Goal: Communication & Community: Answer question/provide support

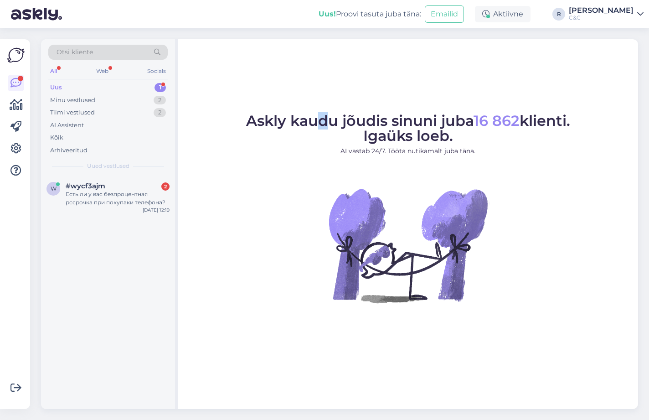
click at [325, 85] on div "Askly kaudu jõudis sinuni juba 16 862 klienti. Igaüks loeb. AI vastab 24/7. Töö…" at bounding box center [408, 223] width 460 height 369
click at [135, 81] on div "Otsi kliente All Web Socials Uus 1 Minu vestlused 2 Tiimi vestlused 2 AI Assist…" at bounding box center [108, 107] width 134 height 136
click at [105, 184] on div "#wycf3ajm 2" at bounding box center [118, 186] width 104 height 8
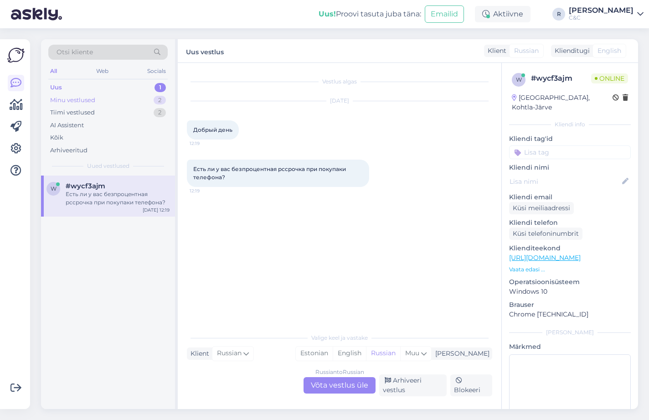
click at [141, 103] on div "Minu vestlused 2" at bounding box center [107, 100] width 119 height 13
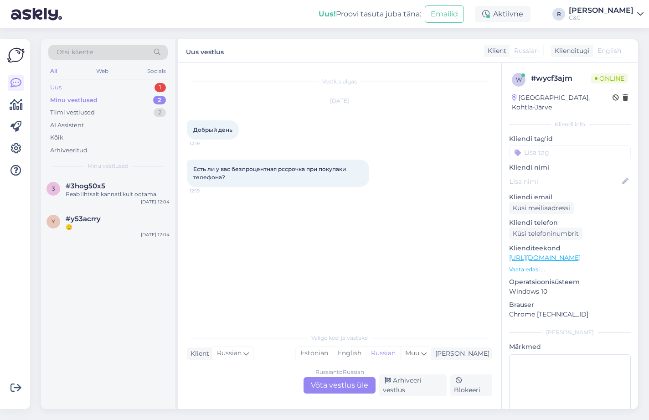
click at [138, 85] on div "Uus 1" at bounding box center [107, 87] width 119 height 13
click at [113, 219] on div "w #wycf3ajm Есть ли у вас безпроцентная рссрочка при покупаки телефона? [DATE] …" at bounding box center [108, 291] width 134 height 233
click at [117, 206] on div "w #wycf3ajm Есть ли у вас безпроцентная рссрочка при покупаки телефона? [DATE] …" at bounding box center [108, 195] width 134 height 41
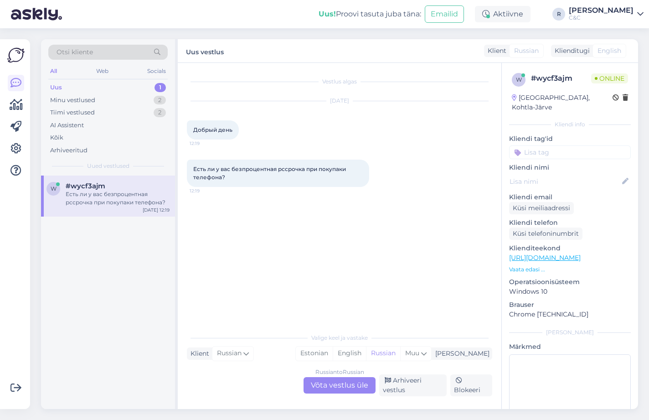
click at [596, 54] on div "English" at bounding box center [609, 51] width 34 height 14
click at [599, 52] on span "English" at bounding box center [609, 51] width 24 height 10
click at [343, 380] on div "Russian to Russian Võta vestlus üle" at bounding box center [340, 385] width 72 height 16
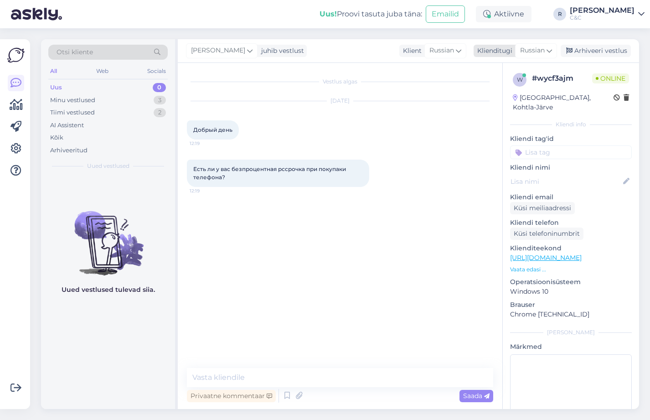
click at [541, 56] on div "Russian" at bounding box center [536, 50] width 42 height 15
type input "d"
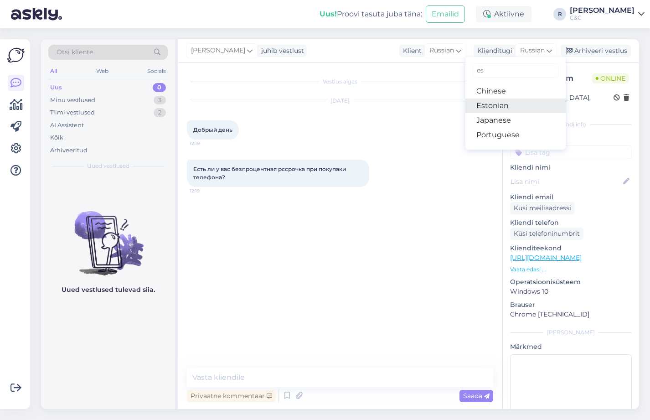
type input "es"
click at [508, 101] on link "Estonian" at bounding box center [515, 105] width 100 height 15
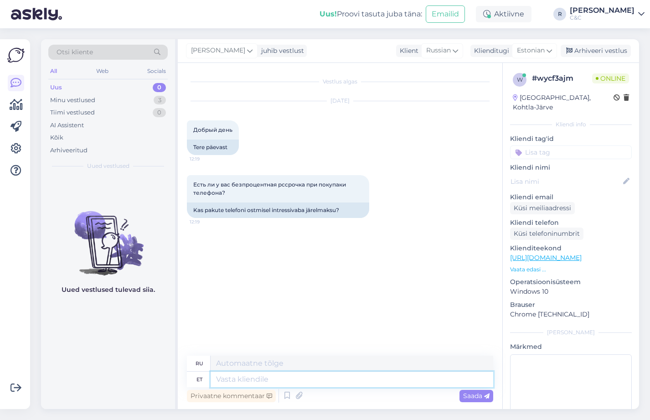
click at [258, 382] on textarea at bounding box center [351, 378] width 282 height 15
type textarea "Y"
type textarea "Tere!"
type textarea "Привет!"
type textarea "K"
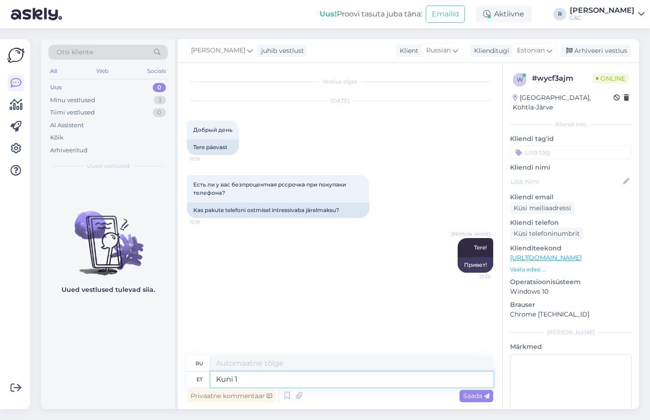
type textarea "Kuni 18"
type textarea "До"
type textarea "Kuni 18.09 on"
type textarea "До 18.09"
type textarea "Kuni 18.09 on võ"
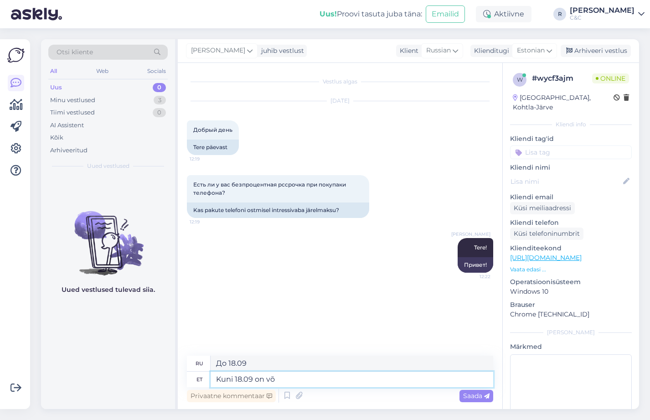
type textarea "До 18.09 ."
type textarea "Kuni 18.09 on võimalik LH"
type textarea "Это возможно до 18.09"
type textarea "Kuni 18.09 on võimalik LHV-ga"
type textarea "До 18.09 возможно с LHV"
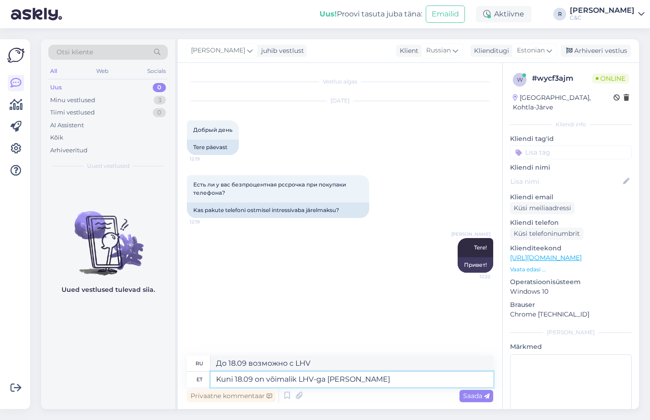
type textarea "Kuni 18.09 on võimalik LHV-ga [PERSON_NAME]"
type textarea "До 18.09 можно взять LHV"
type textarea "Kuni 18.09 on võimalik LHV-ga [PERSON_NAME] 0% intr"
type textarea "До 18.09 возможно получить 0% с LHV"
type textarea "Kuni 18.09 on võimalik LHV-ga [PERSON_NAME] 0% intress"
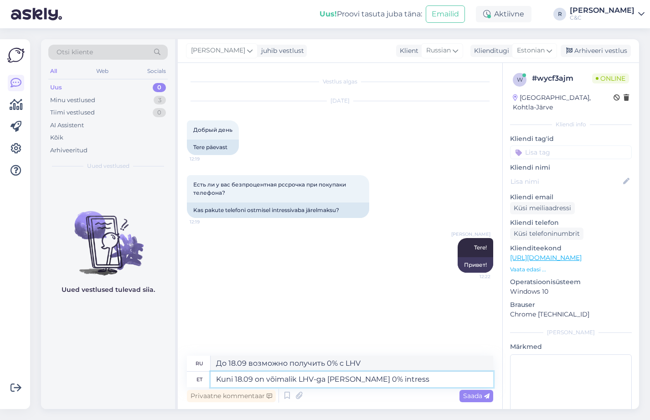
type textarea "До 18.09 можно получить 0% годовых с LHV"
type textarea "Kuni 18.09 on võimalik LHV-ga [PERSON_NAME] 0% intress 10%"
type textarea "До 18.09 можно получить 0% годовых с LHV 10"
type textarea "Kuni 18.09 on võimalik LHV-ga [PERSON_NAME] 0% intress 10% k"
type textarea "До 18.09 возможно получить 0% годовых при LHV 10%"
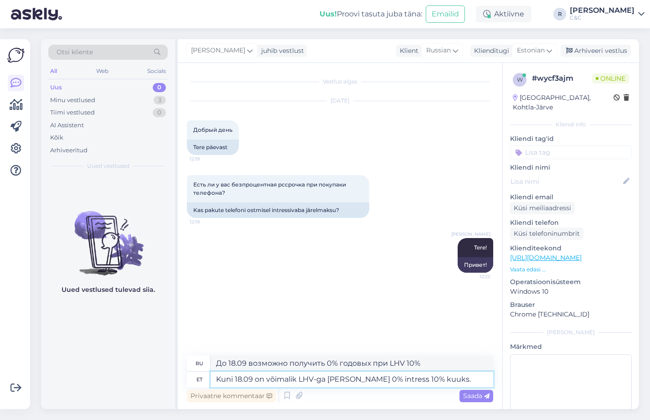
type textarea "Kuni 18.09 on võimalik LHV-ga [PERSON_NAME] 0% intress 10% kuuks."
type textarea "До 18.09 с LHV можно получить 0% годовых за 10% в месяц."
type textarea "Kuni 18.09 on võimalik LHV-ga [PERSON_NAME] 0% intress 10%"
type textarea "До 18.09 возможно получить 0% годовых при LHV 10%"
type textarea "Kuni 18.09 on võimalik LHV-ga [PERSON_NAME] 0% intress 10"
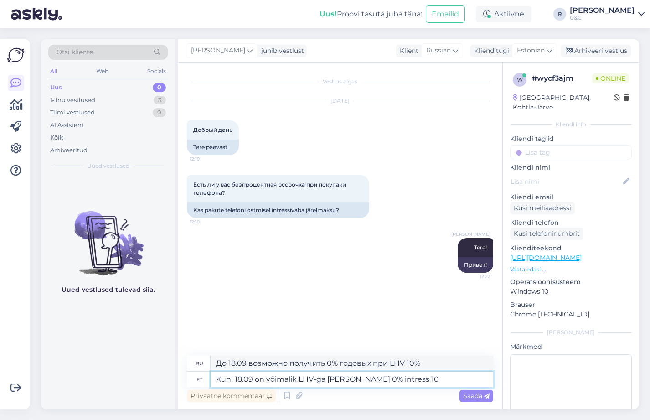
type textarea "До 18.09 можно получить 0% годовых с LHV 1"
type textarea "Kuni 18.09 on võimalik LHV-ga [PERSON_NAME] 0% intress 10 k"
type textarea "До 18.09 можно получить 0% годовых с LHV 10"
type textarea "Kuni 18.09 on võimalik LHV-ga [PERSON_NAME] 0% intress 10 kuuks."
type textarea "До 18.09 в LHV можно получить 0% годовых на 10 месяцев."
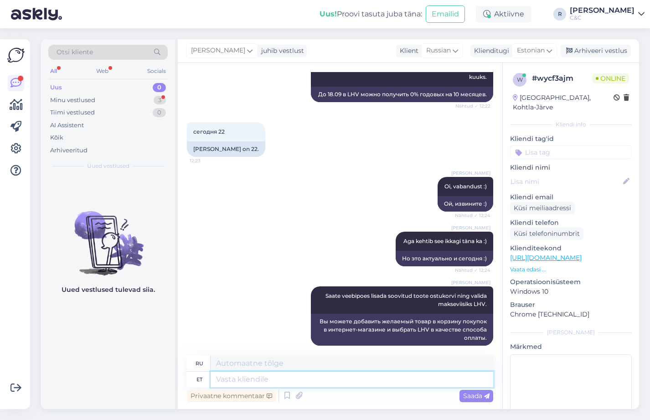
scroll to position [288, 0]
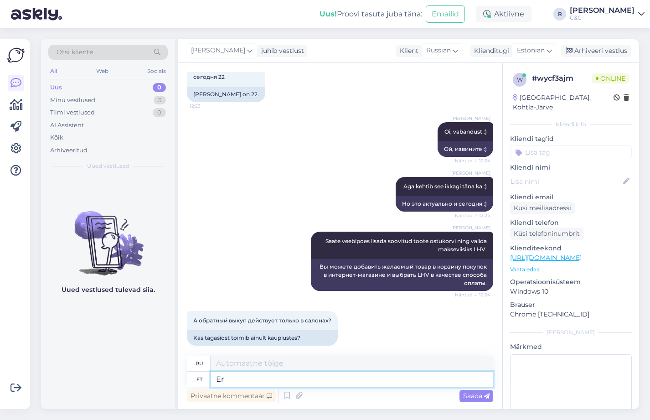
type textarea "E"
type textarea "Saab k"
type textarea "Может"
type textarea "Saab ka v"
type textarea "Также может"
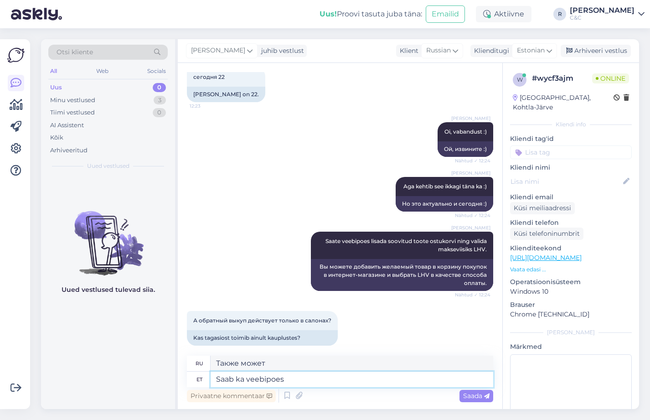
type textarea "Saab ka veebipoes."
type textarea "Также доступно в интернет-магазине"
type textarea "Saab ka veebipoes. OS"
type textarea "Также доступно в интернет-магазине."
type textarea "Saab ka veebipoes. Ostukorvi nup"
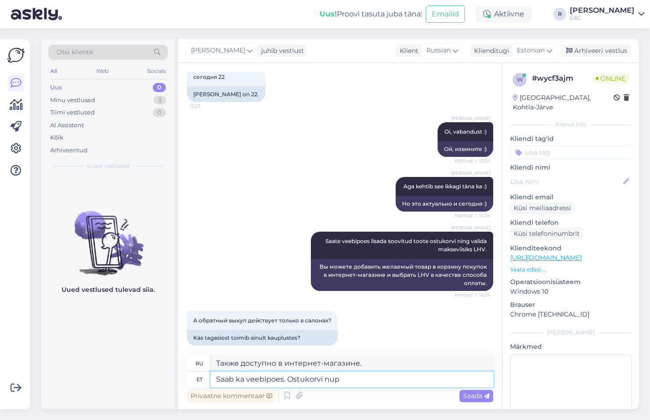
type textarea "Также доступно в интернет-магазине. Корзина покупок"
type textarea "Saab ka veebipoes. Ostukorvi nupu ü"
type textarea "Также доступно в интернет-магазине. Кнопка «Корзина»"
type textarea "Saab ka veebipoes. Ostukorvi nupu üleval on"
type textarea "Также доступно в интернет-магазине. Кнопка «Корзина» выше."
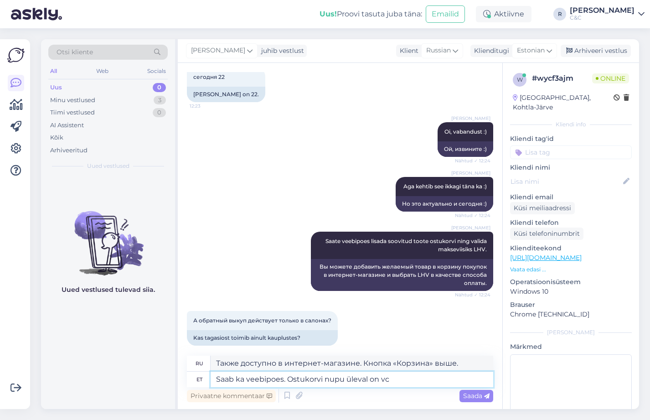
type textarea "Saab ka veebipoes. Ostukorvi nupu üleval on vcõ"
type textarea "Также доступно в интернет-магазине. Кнопка «Корзина» находится выше."
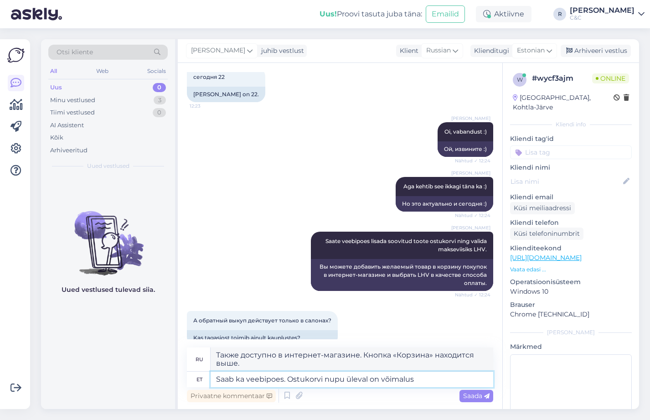
type textarea "Saab ka veebipoes. Ostukorvi nupu üleval on võimalus e"
type textarea "Также доступно в интернет-магазине. Над кнопкой «Корзина» есть опция."
type textarea "Saab ka veebipoes. Ostukorvi nupu üleval on võimalus teil ta"
type textarea "Также доступно в интернет-магазине. Над кнопкой «Корзина» есть опция"
type textarea "Saab ka veebipoes. Ostukorvi nupu üleval on võimalus teil tagasiostu nup"
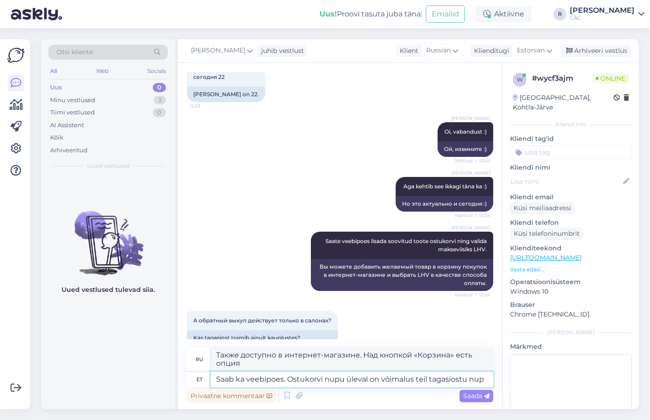
type textarea "Также доступен в интернет-магазине. Над кнопкой «Корзина» есть кнопка возврата."
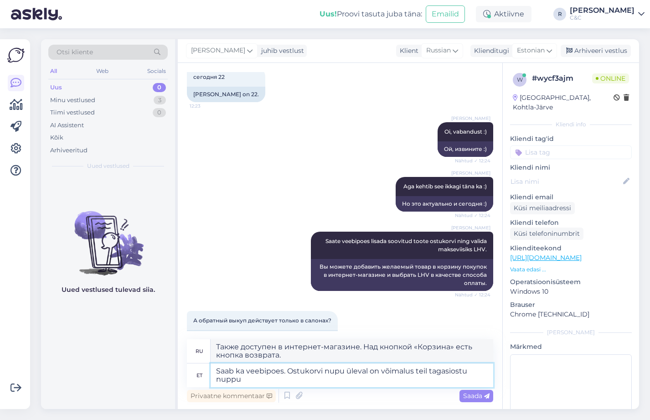
type textarea "Saab ka veebipoes. Ostukorvi nupu üleval on võimalus teil tagasiostu nuppu v"
type textarea "Также доступно в интернет-магазине. Над кнопкой «Корзина» вы можете нажать кноп…"
type textarea "Saab ka veebipoes. Ostukorvi nupu üleval on võimalus teil tagasiostu nuppu vaju…"
type textarea "Также доступно в интернет-магазине. Над кнопкой «Корзина» вы можете нажать кноп…"
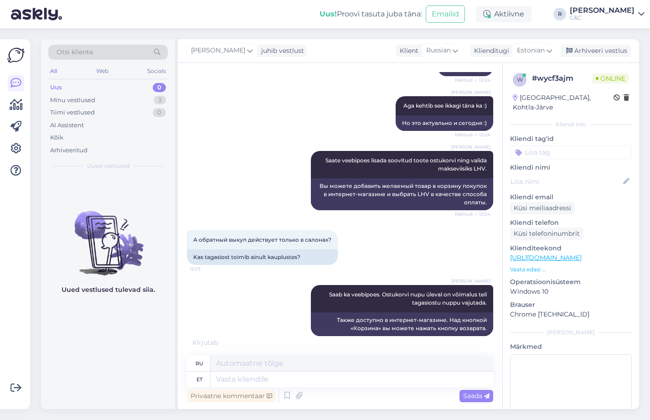
scroll to position [414, 0]
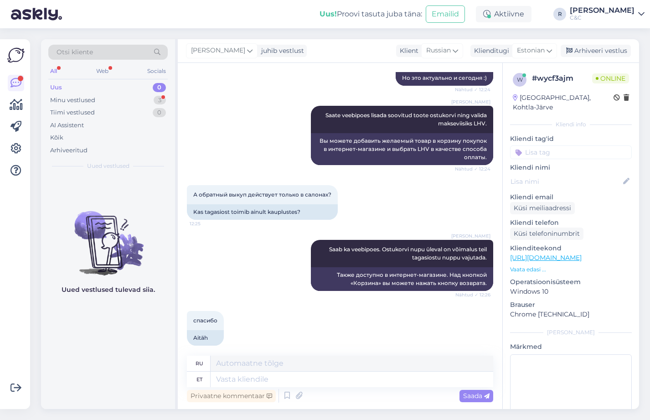
click at [286, 236] on div "[PERSON_NAME] ka veebipoes. Ostukorvi nupu üleval on võimalus teil tagasiostu n…" at bounding box center [340, 265] width 306 height 71
click at [588, 51] on div "Arhiveeri vestlus" at bounding box center [595, 51] width 70 height 12
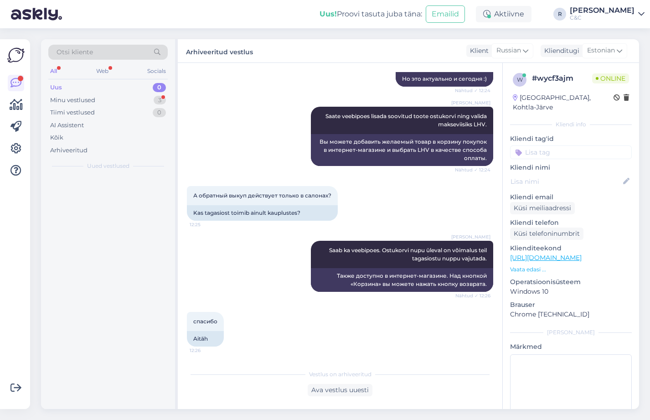
scroll to position [404, 0]
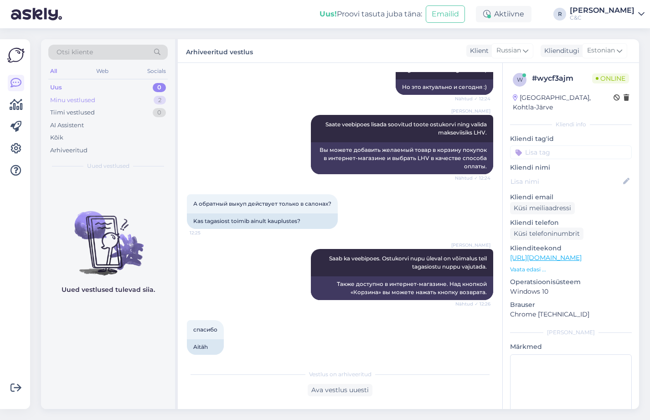
click at [131, 99] on div "Minu vestlused 2" at bounding box center [107, 100] width 119 height 13
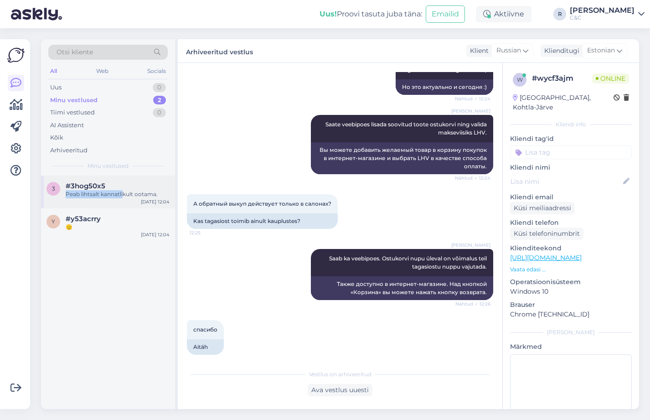
click at [124, 190] on div "#3hog50x5 Peab lihtsalt kannatlikult ootama." at bounding box center [118, 190] width 104 height 16
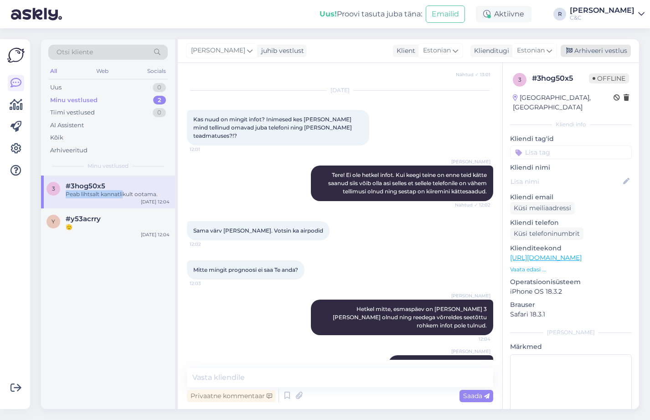
click at [589, 52] on div "Arhiveeri vestlus" at bounding box center [595, 51] width 70 height 12
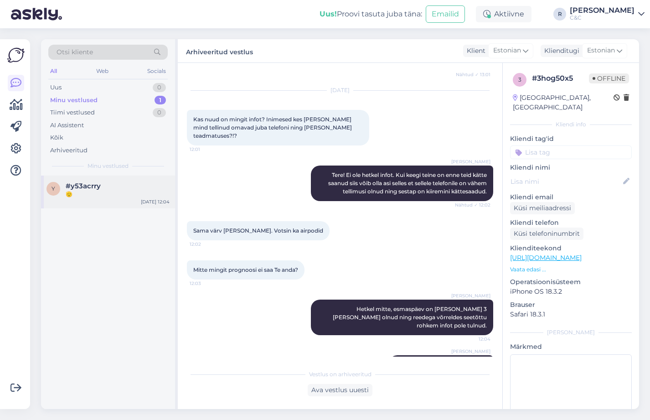
click at [126, 186] on div "#y53acrry" at bounding box center [118, 186] width 104 height 8
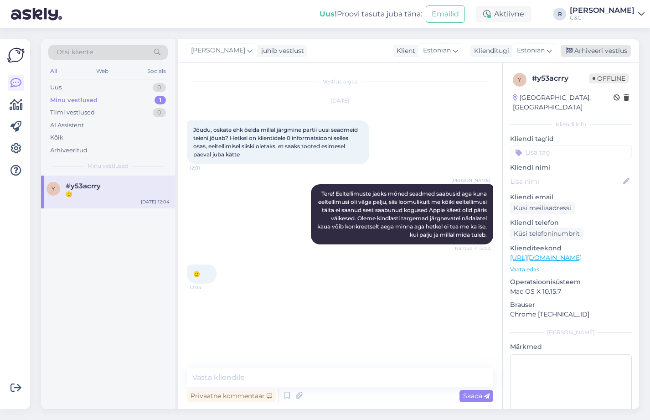
click at [599, 48] on div "Arhiveeri vestlus" at bounding box center [595, 51] width 70 height 12
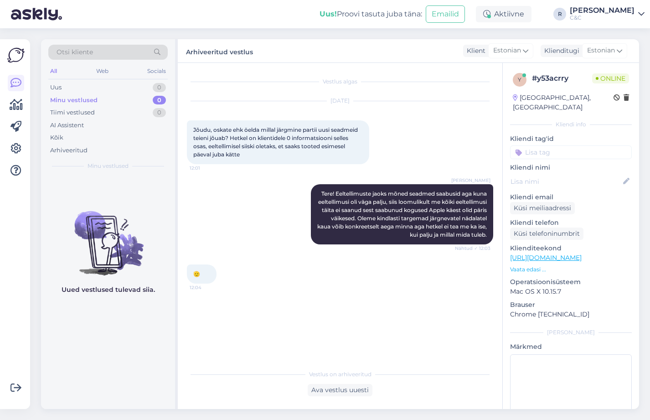
click at [251, 139] on span "Jõudu, oskate ehk öelda millal järgmine partii uusi seadmeid teieni jõuab? Hetk…" at bounding box center [276, 141] width 166 height 31
click at [256, 169] on div "[DATE] Jõudu, oskate ehk öelda millal järgmine partii uusi seadmeid teieni jõua…" at bounding box center [340, 132] width 306 height 83
click at [279, 191] on div "[PERSON_NAME] Tere! Eeltellimuste jaoks mõned seadmed saabusid aga kuna eeltell…" at bounding box center [340, 214] width 306 height 80
click at [135, 90] on div "Uus 1" at bounding box center [107, 87] width 119 height 13
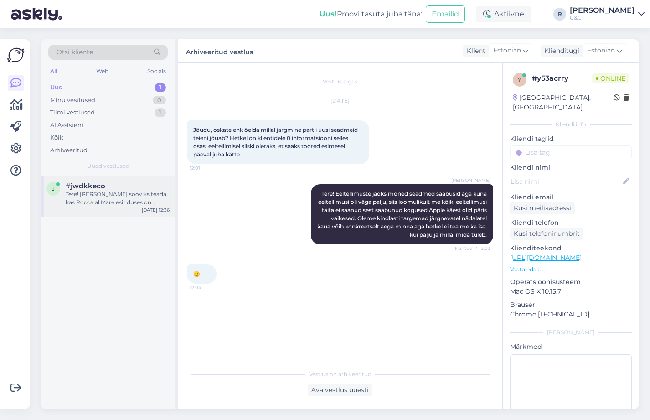
click at [94, 207] on div "j #jwdkkeco Tere! [PERSON_NAME] sooviks teada, kas Rocca al Mare esinduses on i…" at bounding box center [108, 195] width 134 height 41
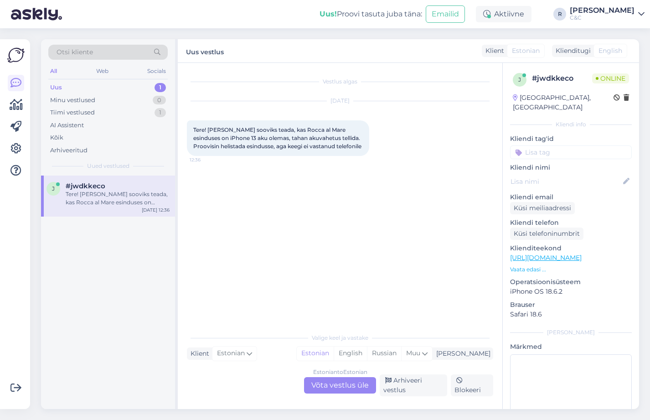
click at [351, 382] on div "Estonian to Estonian Võta vestlus üle" at bounding box center [340, 385] width 72 height 16
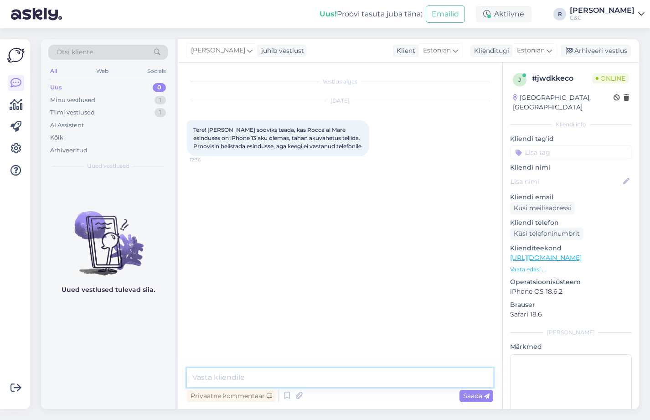
click at [306, 370] on textarea at bounding box center [340, 377] width 306 height 19
type textarea "Tere!"
type textarea "Kohe täpsustan."
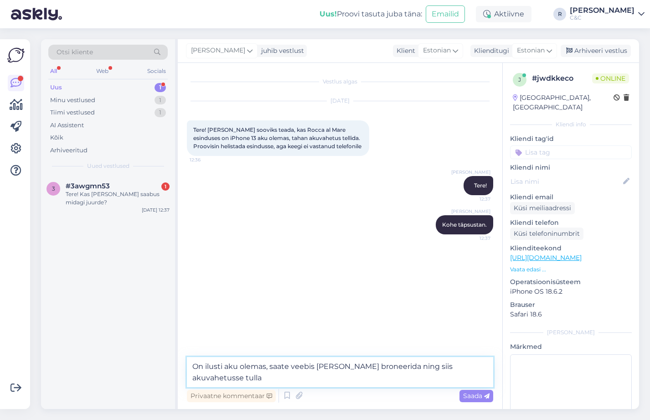
type textarea "On ilusti aku olemas, saate veebis [PERSON_NAME] broneerida ning siis akuvahetu…"
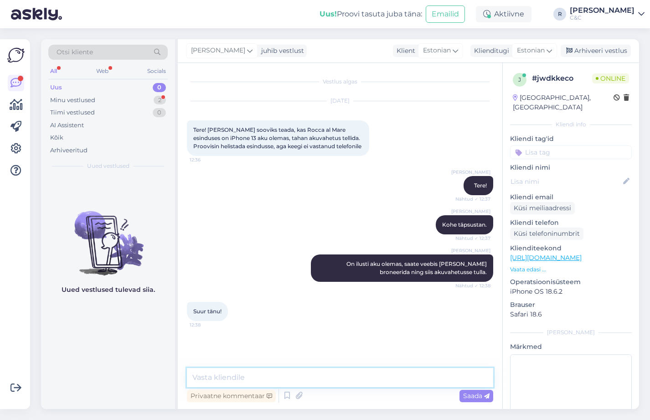
click at [304, 376] on textarea at bounding box center [340, 377] width 306 height 19
type textarea "Ikka, head!'"
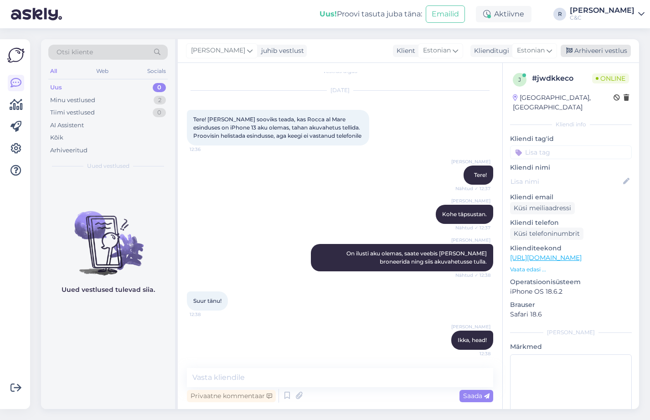
click at [613, 54] on div "Arhiveeri vestlus" at bounding box center [595, 51] width 70 height 12
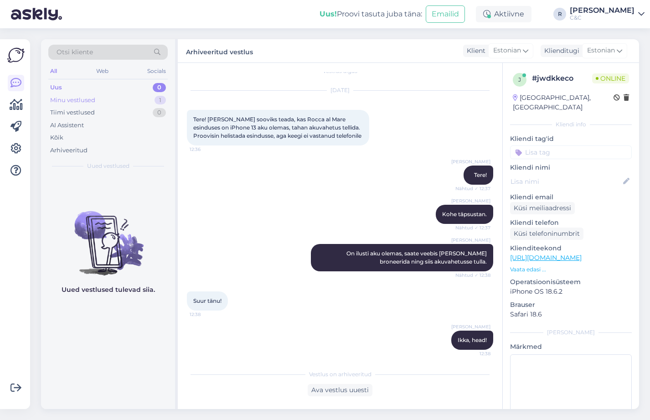
click at [143, 102] on div "Minu vestlused 1" at bounding box center [107, 100] width 119 height 13
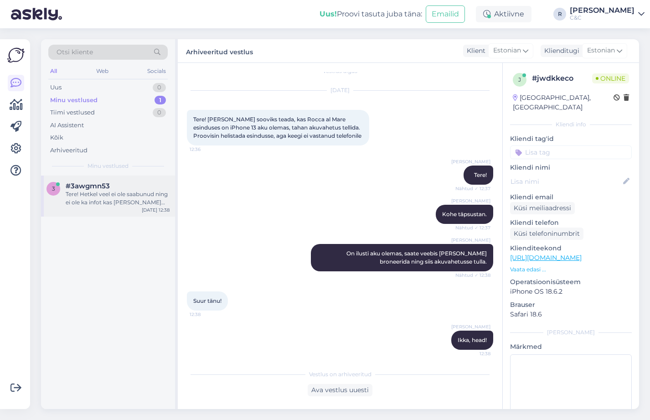
click at [140, 192] on div "Tere! Hetkel veel ei ole saabunud ning ei ole ka infot kas [PERSON_NAME] tuleb." at bounding box center [118, 198] width 104 height 16
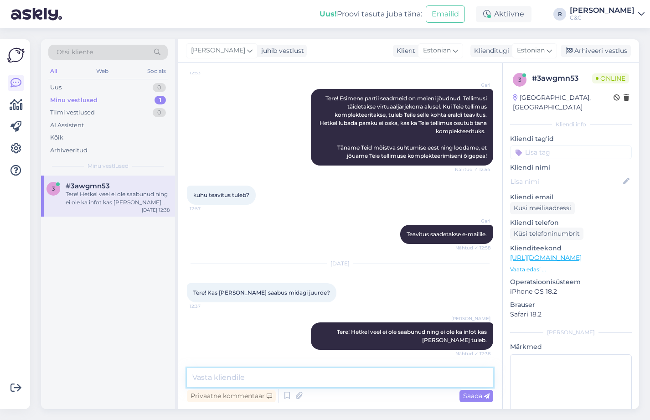
click at [329, 373] on textarea at bounding box center [340, 377] width 306 height 19
click at [128, 83] on div "Uus 1" at bounding box center [107, 87] width 119 height 13
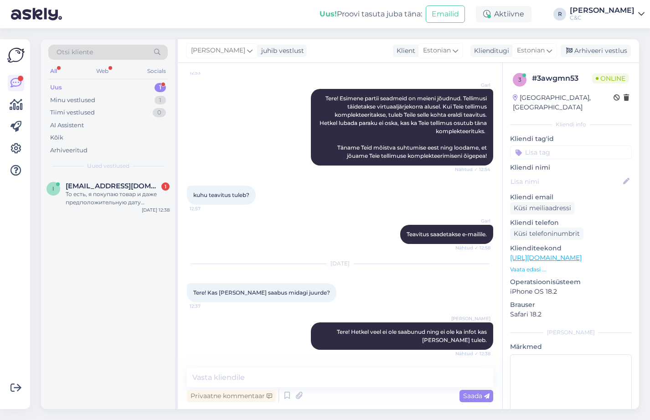
click at [114, 174] on div "Otsi kliente All Web Socials Uus 1 Minu vestlused 1 Tiimi vestlused 0 AI Assist…" at bounding box center [108, 107] width 134 height 136
click at [114, 190] on div "[EMAIL_ADDRESS][DOMAIN_NAME] 1 То есть, я покупаю товар и даже предположительну…" at bounding box center [118, 194] width 104 height 25
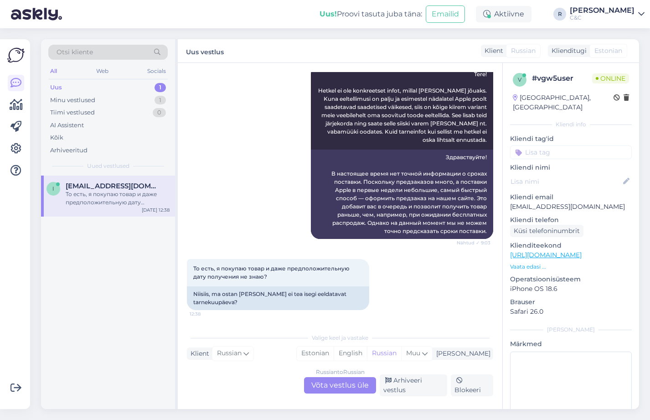
click at [359, 384] on div "Russian to Russian Võta vestlus üle" at bounding box center [340, 385] width 72 height 16
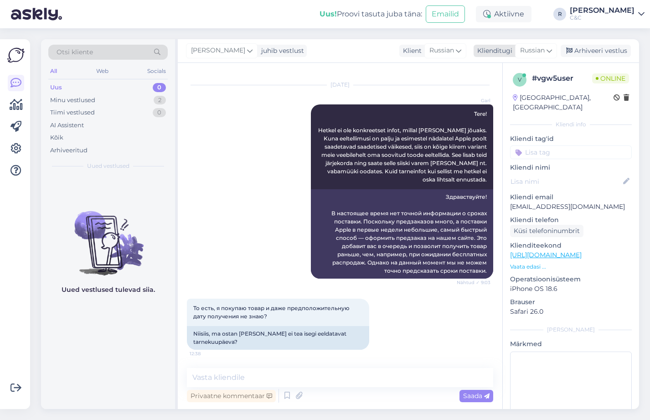
click at [533, 52] on span "Russian" at bounding box center [532, 51] width 25 height 10
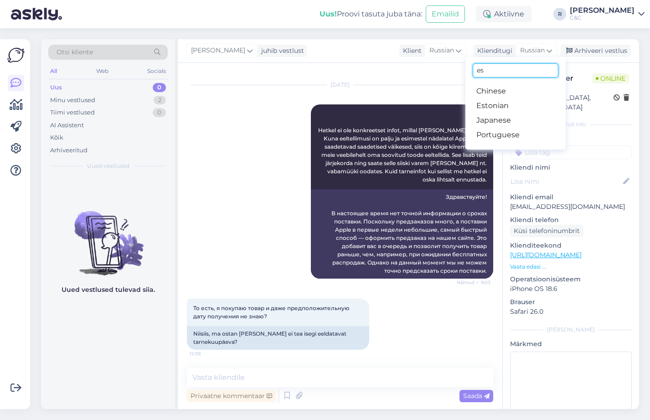
click at [510, 73] on input "es" at bounding box center [515, 70] width 86 height 14
click at [500, 103] on link "Estonian" at bounding box center [515, 105] width 100 height 15
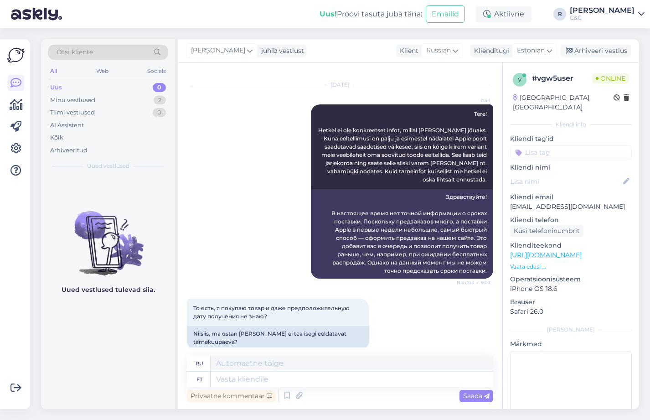
scroll to position [118, 0]
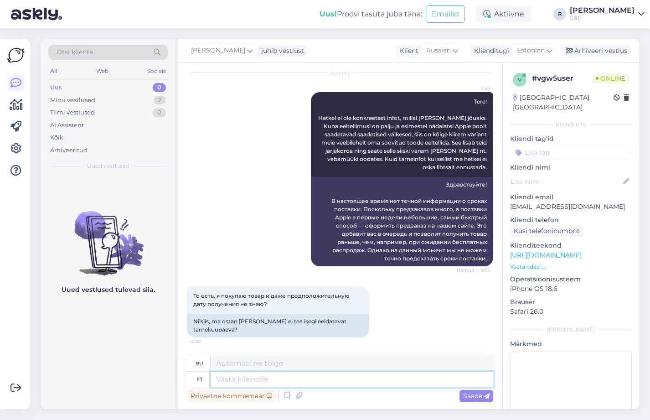
click at [284, 375] on textarea at bounding box center [351, 378] width 282 height 15
type textarea "Eeltellimine on"
type textarea "Предварительный заказ"
type textarea "Eeltellimine on he"
type textarea "Предварительный заказ доступен"
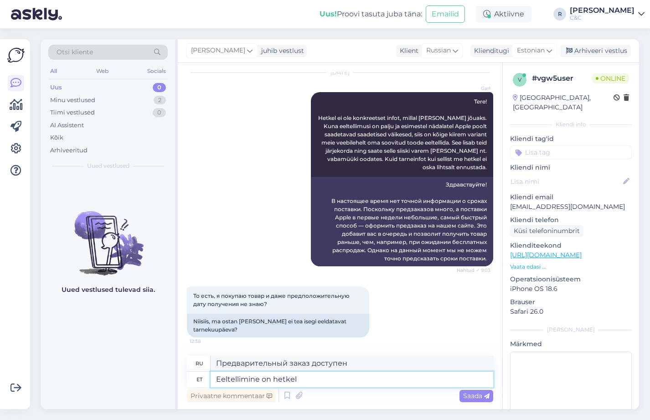
type textarea "Eeltellimine on hetkel"
type textarea "Предварительный заказ в настоящее время открыт."
type textarea "Eeltellimine on hetkel inimestele kkes"
type textarea "Предварительные заказы в настоящее время открыты для публики."
type textarea "Eeltellimine on hetkel inimestele kes taha"
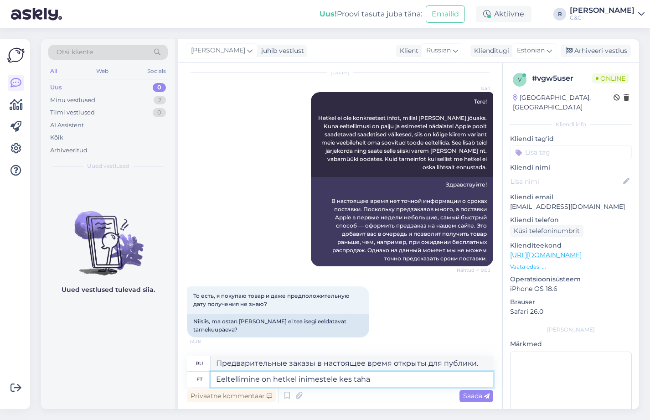
type textarea "Предварительные заказы в настоящее время открыты для людей, которые"
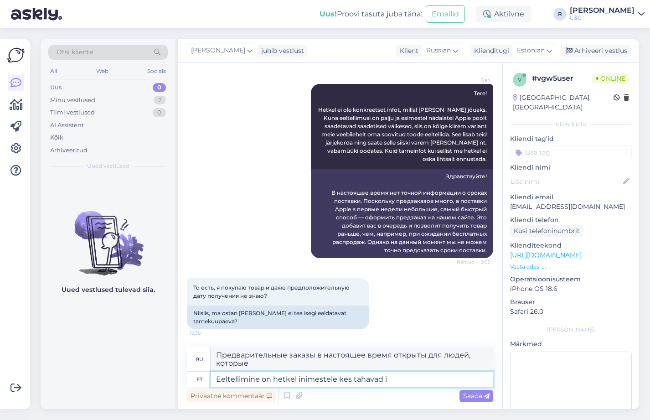
type textarea "Eeltellimine on hetkel inimestele kes tahavad ik"
type textarea "Предварительные заказы в настоящее время открыты для тех, кто хочет"
type textarea "Eeltellimine on hetkel inimestele kes tahavad ikkagi kii"
type textarea "Для тех, кто все еще хочет приобрести игру, в настоящее время открыт предварите…"
type textarea "Eeltellimine on hetkel inimestele kes tahavad ikkagi kiiremini s"
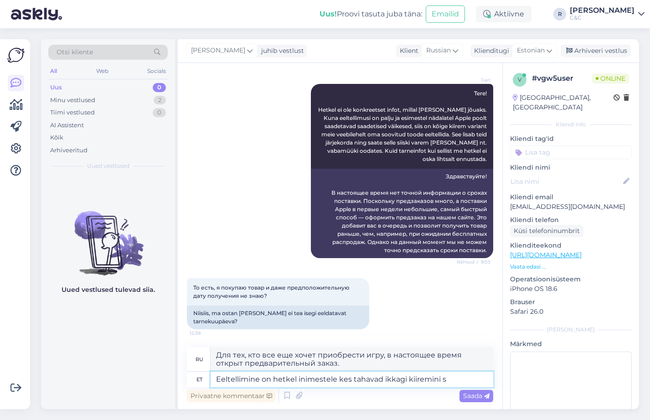
type textarea "Для тех, кто хочет быстрее, уже открыт предварительный заказ."
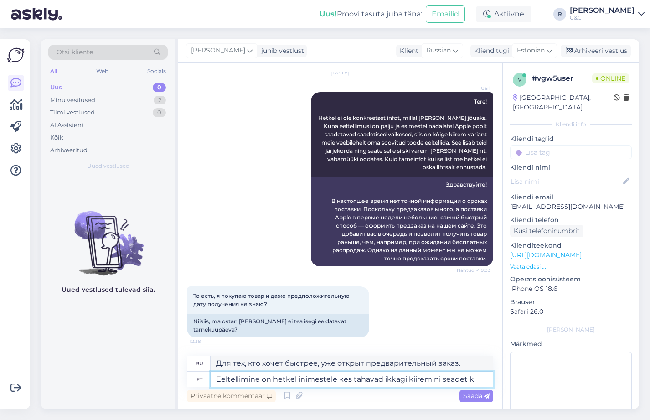
type textarea "Eeltellimine on hetkel inimestele kes tahavad ikkagi kiiremini seadet kä"
type textarea "Для тех, кто хочет получить более быстрое устройство, в настоящее время открыт …"
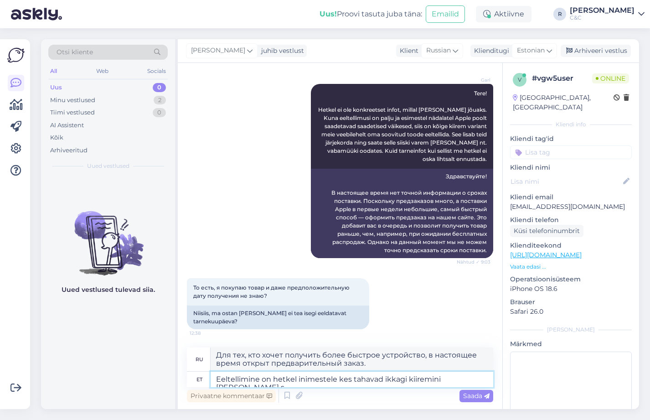
type textarea "Eeltellimine on hetkel inimestele kes tahavad ikkagi kiiremini [PERSON_NAME] sa"
type textarea "Для тех, кто хочет побыстрее заполучить устройство, в настоящее время открыт пр…"
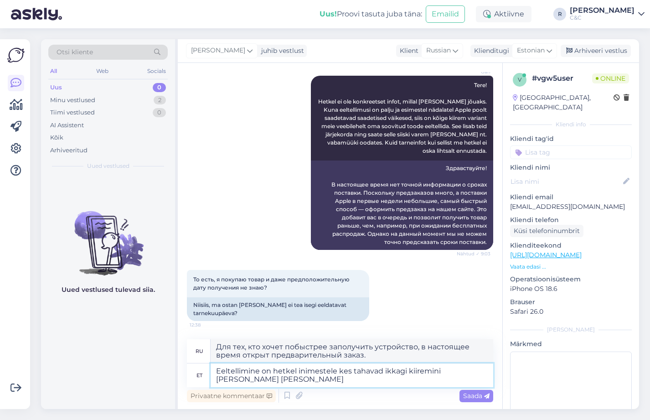
type textarea "Eeltellimine on hetkel inimestele kes tahavad ikkagi kiiremini [PERSON_NAME] [P…"
type textarea "Предварительные заказы в настоящее время открыты для людей, которые все еще хот…"
type textarea "Eeltellimine on hetkel inimestele kes tahavad ikkagi kiiremini [PERSON_NAME] sa…"
type textarea "Для тех, кто хочет побыстрее заполучить устройство, в настоящее время открыт пр…"
type textarea "Eeltellimine on hetkel inimestele kes tahavad ikkagi kiiremini [PERSON_NAME] sa…"
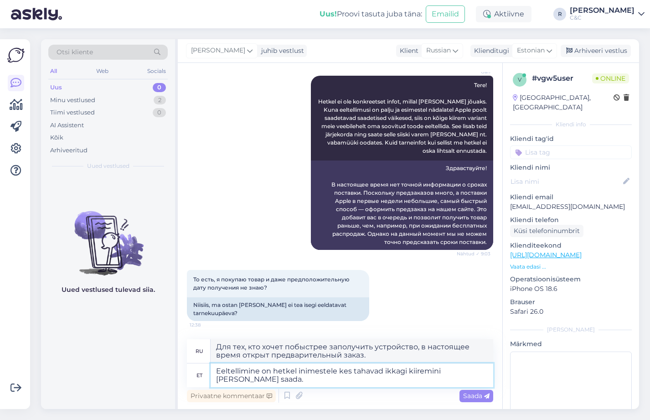
type textarea "Для тех, кто хочет быстрее получить устройство, в настоящее время открыт предва…"
click at [307, 380] on textarea "Eeltellimine on hetkel inimestele kes tahavad ikkagi kiiremini [PERSON_NAME] sa…" at bounding box center [351, 375] width 282 height 24
type textarea "Eeltellimine on hetkel inimestele kes tahavad ikkagi kiiremini [PERSON_NAME] sa…"
type textarea "Предварительные заказы уже открыты для тех, кто хочет побыстрее получить устрой…"
type textarea "Eeltellimine on hetkel inimestele kes tahavad ikkagi kiiremini [PERSON_NAME] sa…"
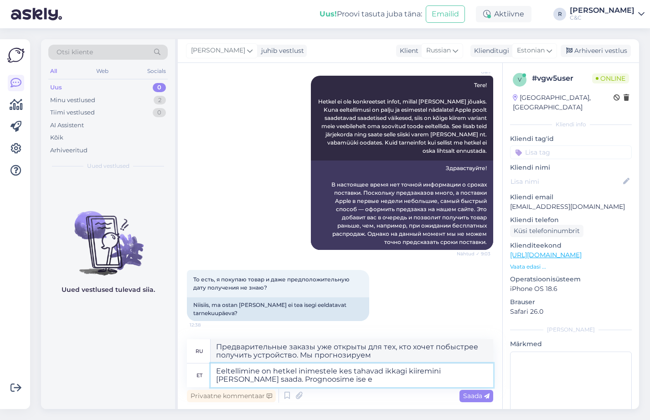
type textarea "Предварительные заказы уже открыты для тех, кто всё ещё хочет побыстрее получит…"
type textarea "Eeltellimine on hetkel inimestele kes tahavad ikkagi kiiremini [PERSON_NAME] sa…"
type textarea "Предварительные заказы уже открыты для тех, кто хочет побыстрее получить устрой…"
type textarea "Eeltellimine on hetkel inimestele kes tahavad ikkagi kiiremini [PERSON_NAME] sa…"
type textarea "Предварительные заказы уже открыты для тех, кто хочет побыстрее получить устрой…"
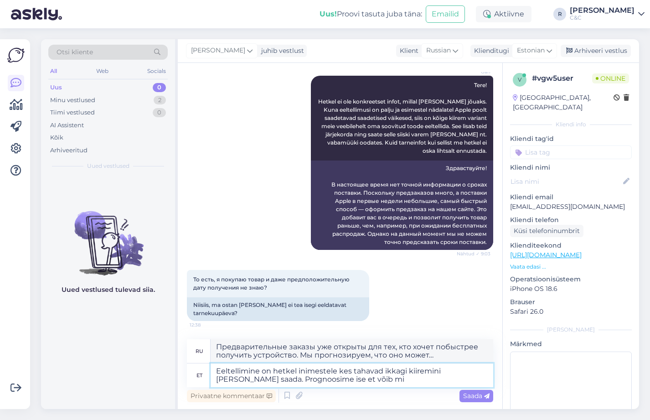
type textarea "Eeltellimine on hetkel inimestele kes tahavad ikkagi kiiremini [PERSON_NAME] sa…"
type textarea "Предварительные заказы уже открыты для тех, кто хочет побыстрее получить устрой…"
type textarea "Eeltellimine on hetkel inimestele kes tahavad ikkagi kiiremini [PERSON_NAME] sa…"
type textarea "Предварительные заказы уже открыты для тех, кто хочет получить устройство побыс…"
type textarea "Eeltellimine on hetkel inimestele kes tahavad ikkagi kiiremini [PERSON_NAME] sa…"
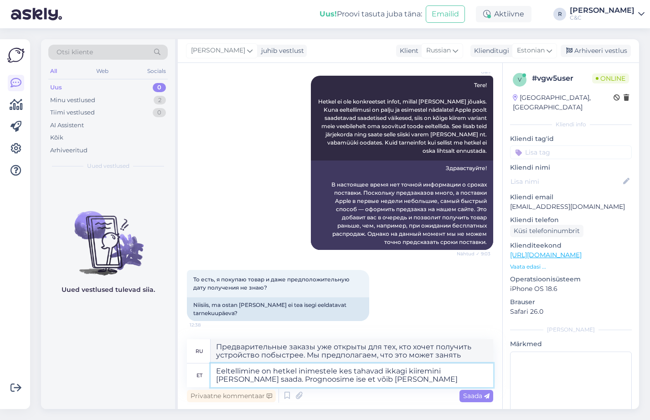
type textarea "Предварительные заказы уже открыты для тех, кто всё ещё хочет побыстрее получит…"
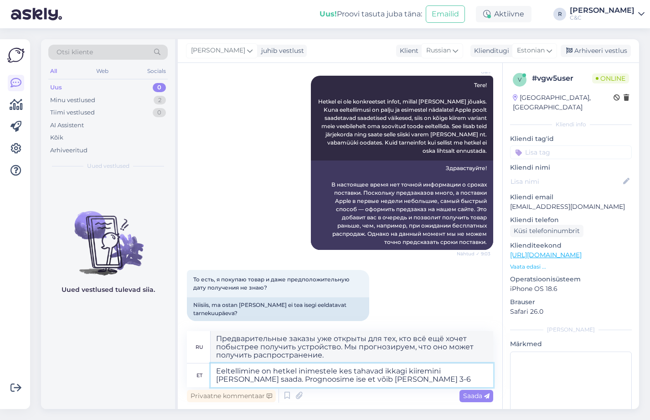
type textarea "Eeltellimine on hetkel inimestele kes tahavad ikkagi kiiremini [PERSON_NAME] sa…"
type textarea "Предварительные заказы уже открыты для тех, кто хочет получить устройство быстр…"
type textarea "Eeltellimine on hetkel inimestele kes tahavad ikkagi kiiremini [PERSON_NAME] sa…"
type textarea "Предварительные заказы уже открыты для тех, кто хочет получить устройство быстр…"
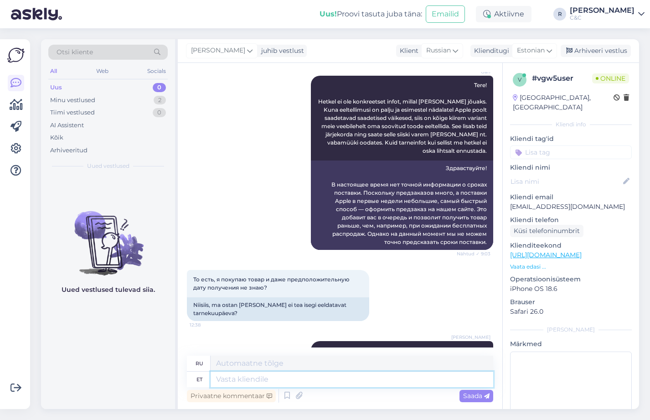
scroll to position [206, 0]
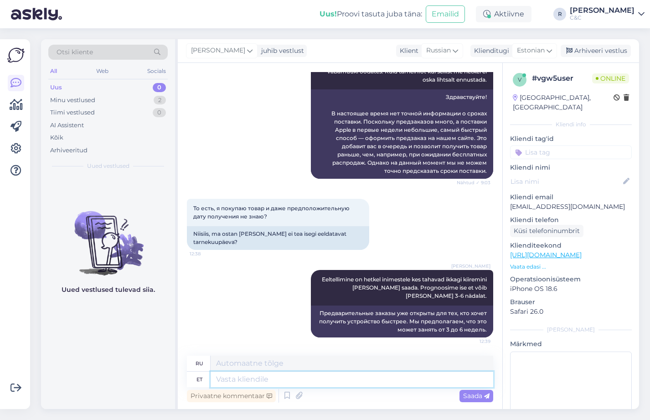
type textarea "J"
type textarea "Ning va"
type textarea "[PERSON_NAME]"
type textarea "Ning vabamüüki j"
type textarea "И свободная продажа"
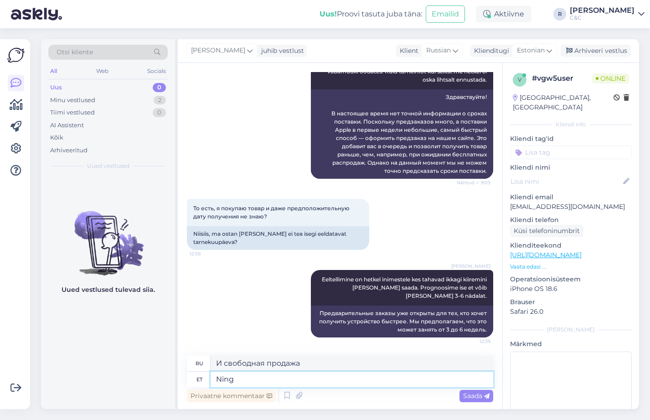
type textarea "Ning"
type textarea "[PERSON_NAME]"
type textarea "N"
type textarea "See m"
type textarea "Этот"
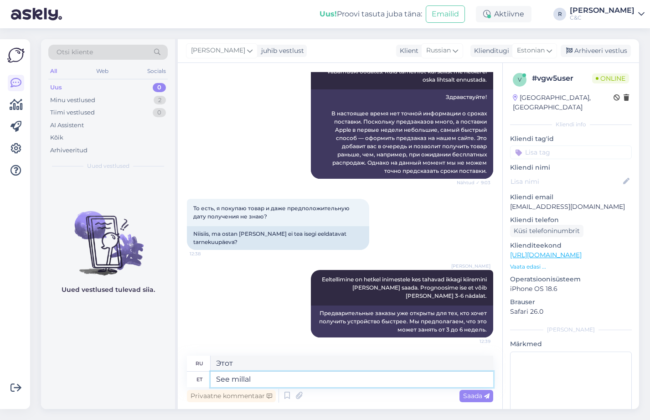
type textarea "See millal"
type textarea "Вот когда"
type textarea "See millal vabamüüki j"
type textarea "Вот когда он продаётся"
type textarea "See millal vabamüüki jõuab"
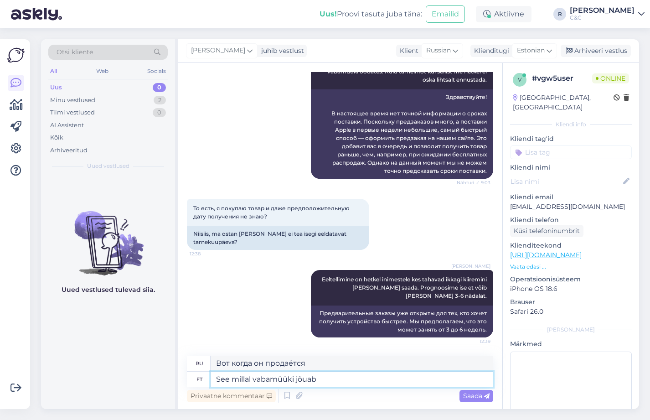
type textarea "Когда он будет доступен для покупки?"
type textarea "Lisaks"
type textarea "Кроме того"
type textarea "Lisaks vabamü"
type textarea "Vabamüüki"
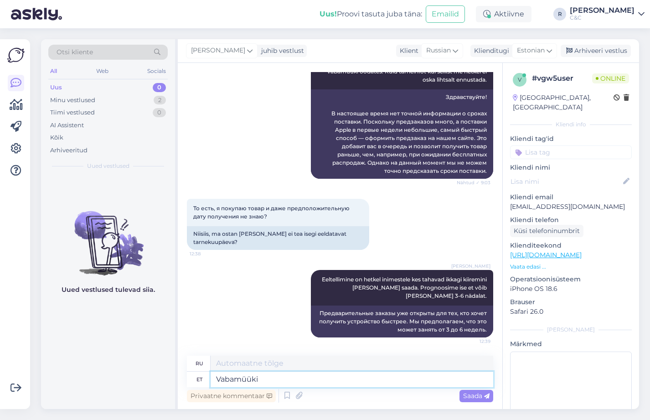
type textarea "Без рецепта"
type textarea "Vabamüüki jõuavad s"
type textarea "Доступно для свободной продажи"
type textarea "Vabamüüki jõuavad seadmed si"
type textarea "Устройства доступны для свободной продажи"
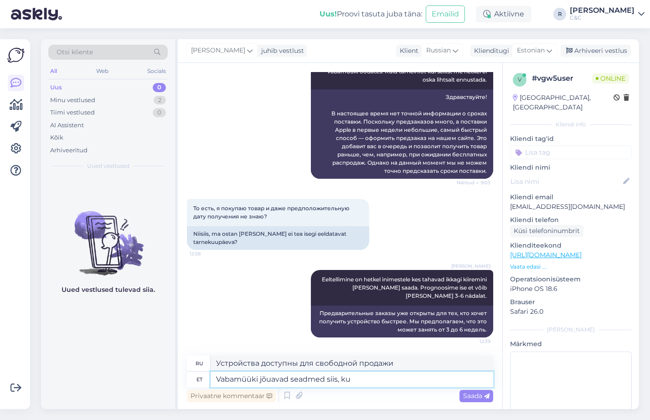
type textarea "Vabamüüki jõuavad seadmed siis, kui"
type textarea "Устройства поступят в свободную продажу, когда:"
type textarea "Vabamüüki jõuavad seadmed siis, kui k"
type textarea "Устройства становятся доступными для свободной продажи, когда"
type textarea "Vabamüüki jõuavad seadmed siis, [PERSON_NAME] e"
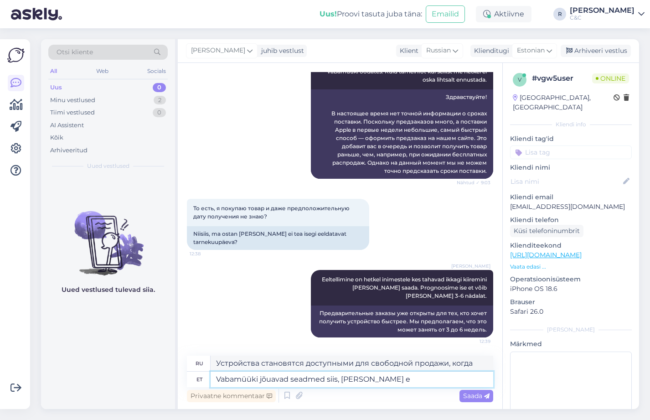
type textarea "Устройства поступят в свободную продажу, когда все"
type textarea "Vabamüüki jõuavad seadmed siis, [PERSON_NAME] eeltellimused o"
type textarea "Устройства поступят в свободную продажу после завершения всех предварительных з…"
type textarea "Vabamüüki jõuavad seadmed siis, [PERSON_NAME] eeltellimused o t"
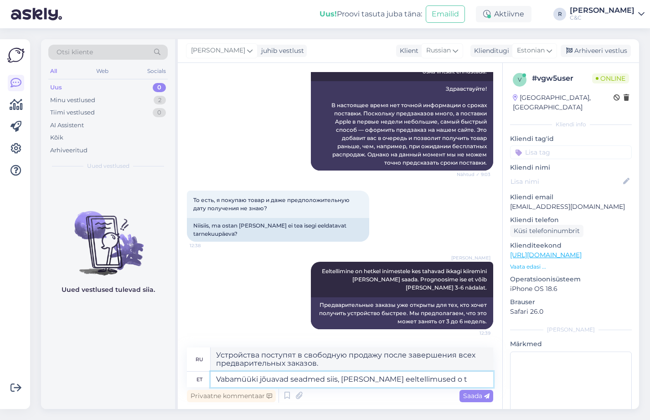
type textarea "Устройства поступят в свободную продажу после оформления всех предварительных з…"
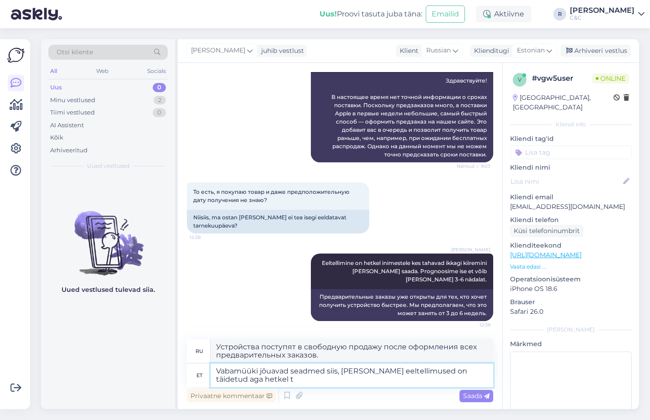
type textarea "Vabamüüki jõuavad seadmed siis, [PERSON_NAME] eeltellimused on täidetud aga het…"
type textarea "Устройства поступят в свободную продажу после того, как все предварительные зак…"
type textarea "Vabamüüki jõuavad seadmed siis, [PERSON_NAME] eeltellimused on täidetud aga het…"
type textarea "Устройства поступят в свободную продажу после оформления всех предварительных з…"
type textarea "Vabamüüki jõuavad seadmed siis, [PERSON_NAME] eeltellimused on täidetud aga het…"
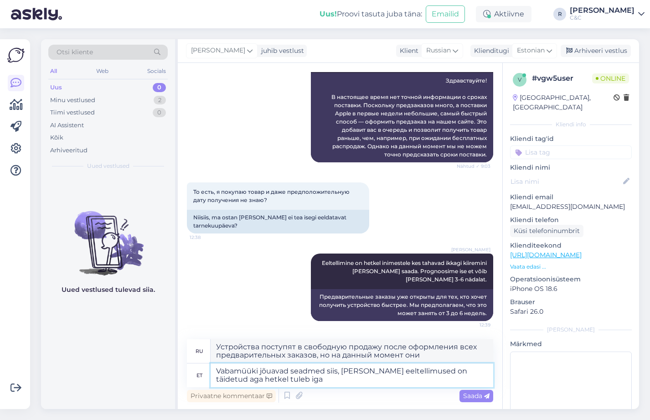
type textarea "Устройства поступят в продажу после того, как будут оформлены все предварительн…"
type textarea "Vabamüüki jõuavad seadmed siis, [PERSON_NAME] eeltellimused on täidetud aga het…"
type textarea "Устройства поступят в продажу после оформления всех предварительных заказов, но…"
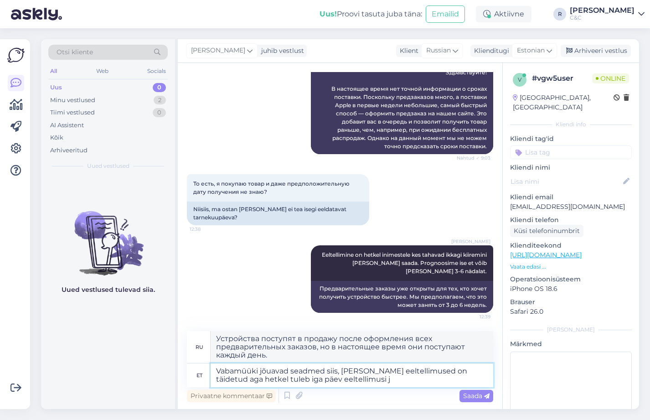
type textarea "Vabamüüki jõuavad seadmed siis, [PERSON_NAME] eeltellimused on täidetud aga het…"
type textarea "Устройства поступят в свободную продажу после того, как будут оформлены все пре…"
type textarea "Vabamüüki jõuavad seadmed siis, [PERSON_NAME] eeltellimused on täidetud aga het…"
type textarea "Устройства поступят в свободную продажу после того, как все предварительные зак…"
type textarea "Vabamüüki jõuavad seadmed siis, [PERSON_NAME] eeltellimused on täidetud aga het…"
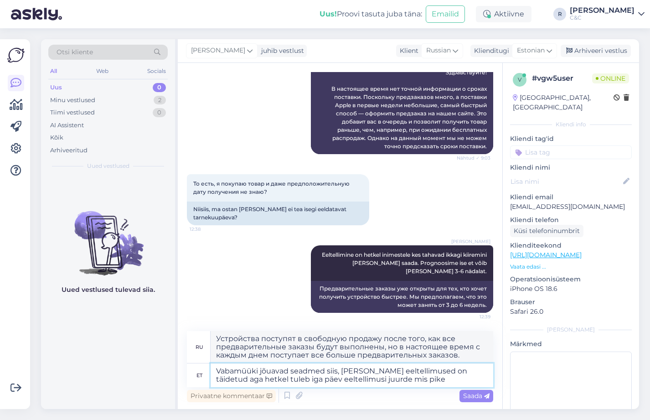
type textarea "Устройства поступят в свободную продажу после того, как все предварительные зак…"
type textarea "Vabamüüki jõuavad seadmed siis, [PERSON_NAME] eeltellimused on täidetud aga het…"
type textarea "Устройства поступят в свободную продажу после того, как все предварительные зак…"
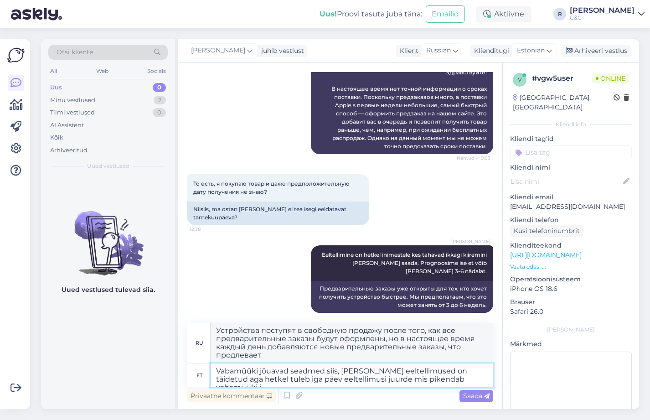
type textarea "Vabamüüki jõuavad seadmed siis, [PERSON_NAME] eeltellimused on täidetud aga het…"
type textarea "Устройства поступят в свободную продажу после того, как будут оформлены все пре…"
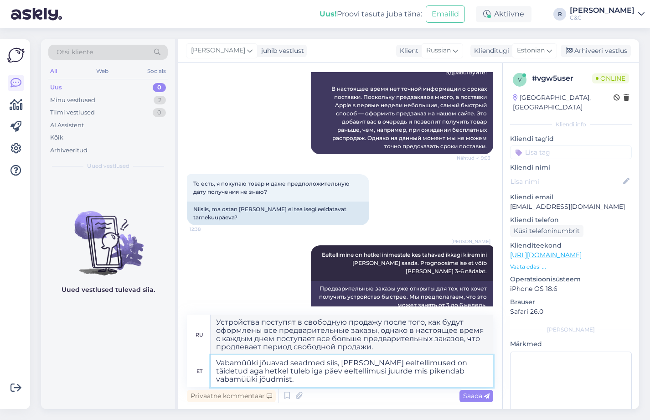
type textarea "Vabamüüki jõuavad seadmed siis, [PERSON_NAME] eeltellimused on täidetud aga het…"
type textarea "Устройства поступят в свободную продажу после того, как будут оформлены все пре…"
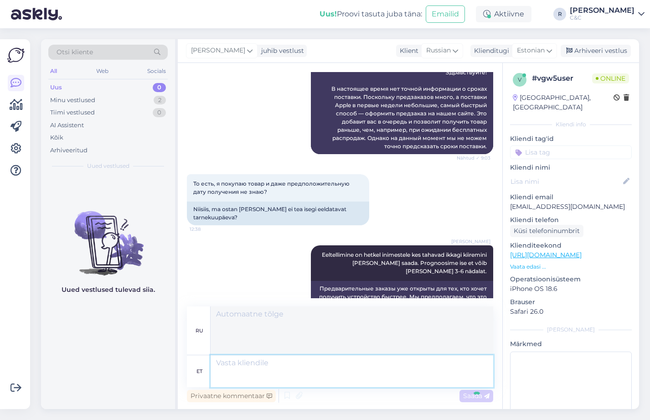
scroll to position [318, 0]
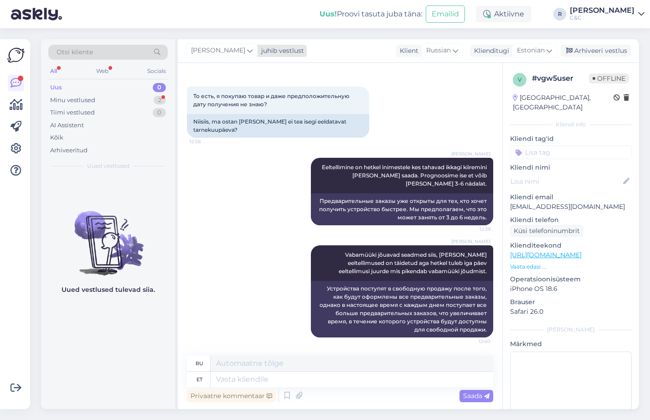
click at [261, 50] on div "juhib vestlust" at bounding box center [280, 51] width 46 height 10
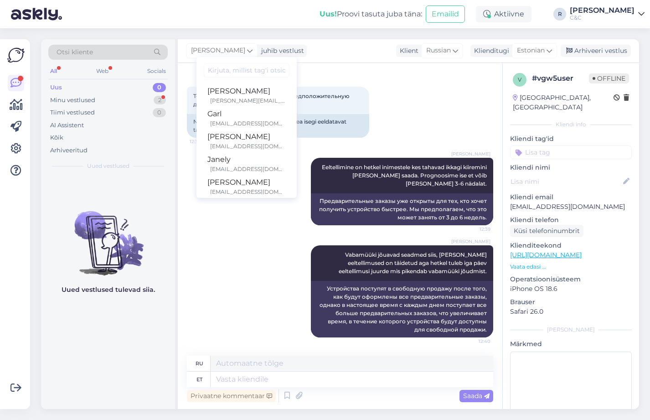
click at [301, 51] on div "[PERSON_NAME] juhib vestlust Ross [EMAIL_ADDRESS][DOMAIN_NAME] Garl [EMAIL_ADDR…" at bounding box center [408, 51] width 461 height 24
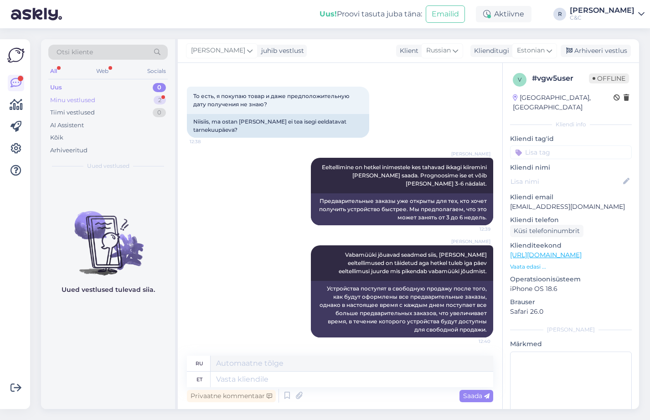
click at [144, 100] on div "Minu vestlused 2" at bounding box center [107, 100] width 119 height 13
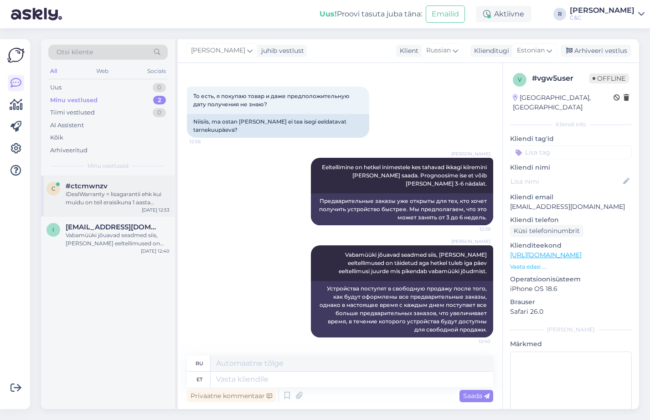
click at [133, 209] on div "c #ctcmwnzv iDealWarranty = lisagarantii ehk kui muidu on teil eraisikuna 1 aas…" at bounding box center [108, 195] width 134 height 41
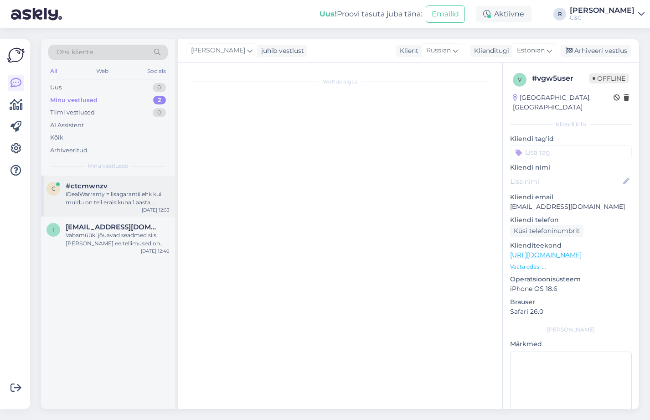
scroll to position [0, 0]
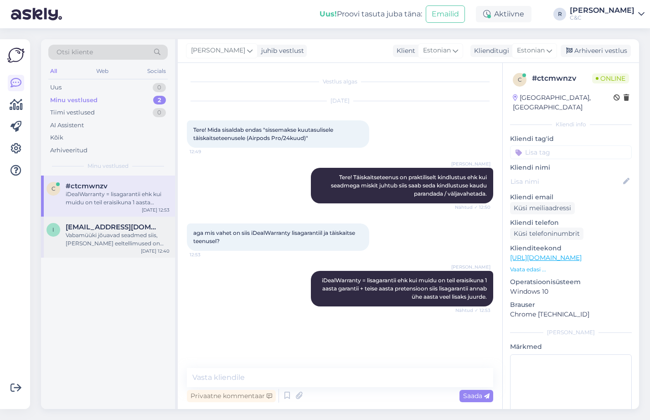
click at [125, 230] on span "[EMAIL_ADDRESS][DOMAIN_NAME]" at bounding box center [113, 227] width 95 height 8
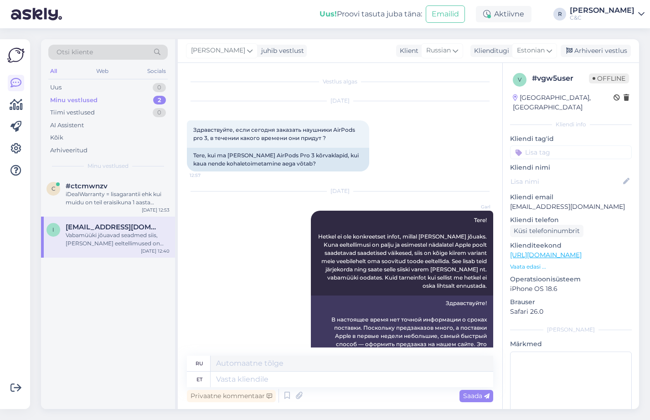
scroll to position [318, 0]
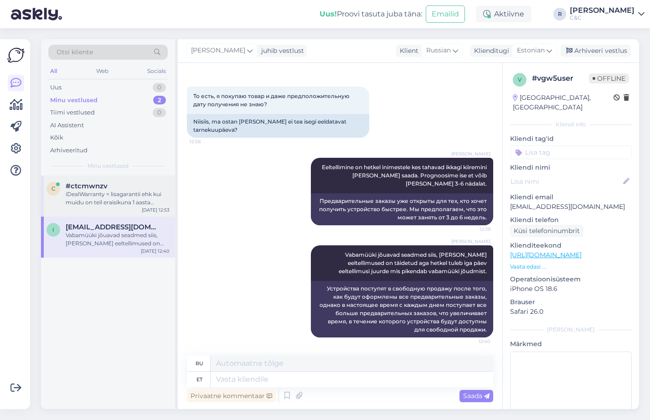
click at [133, 187] on div "#ctcmwnzv" at bounding box center [118, 186] width 104 height 8
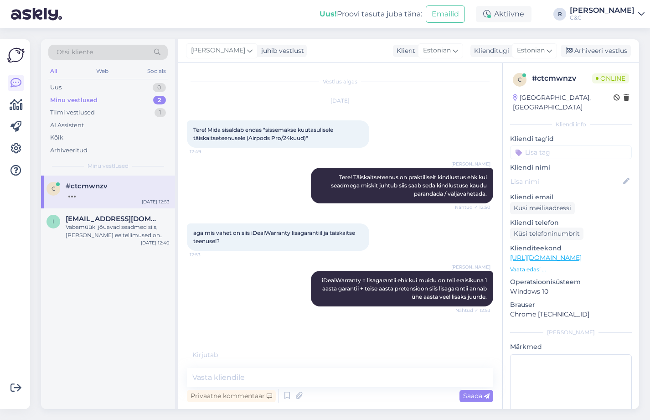
click at [260, 164] on div "[PERSON_NAME] Tere! Täiskaitseteenus on praktiliselt kindlustus ehk kui seadmeg…" at bounding box center [340, 186] width 306 height 56
click at [98, 190] on div at bounding box center [118, 194] width 104 height 8
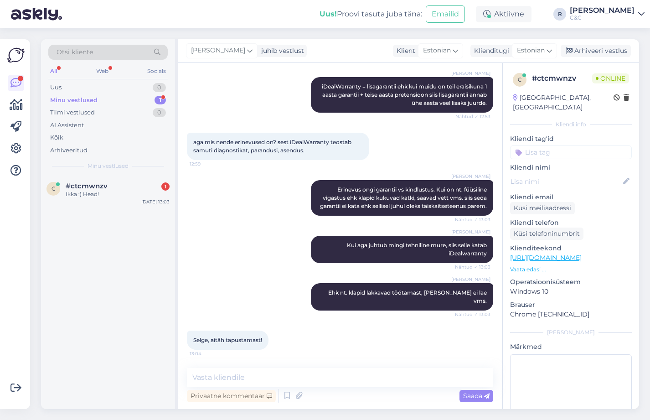
scroll to position [233, 0]
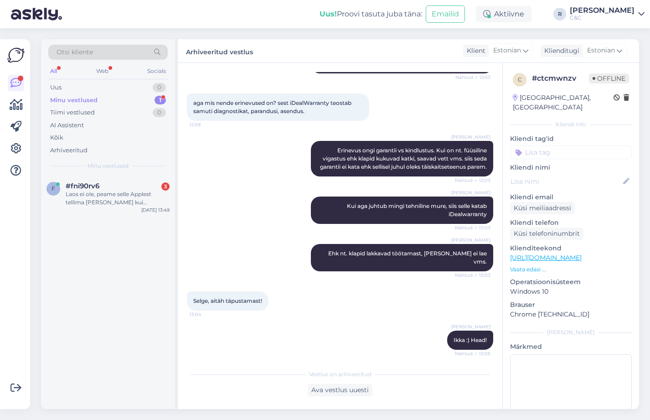
click at [391, 114] on div "aga mis nende erinevused on? sest iDealWarranty teostab samuti diagnostikat, pa…" at bounding box center [340, 106] width 306 height 47
click at [147, 183] on div "#fni90rv6 3" at bounding box center [118, 186] width 104 height 8
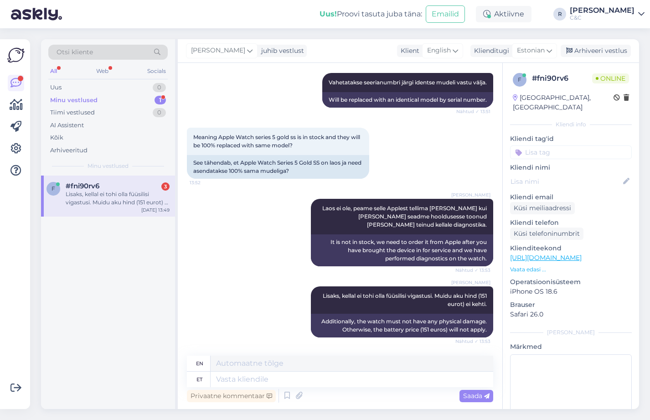
scroll to position [866, 0]
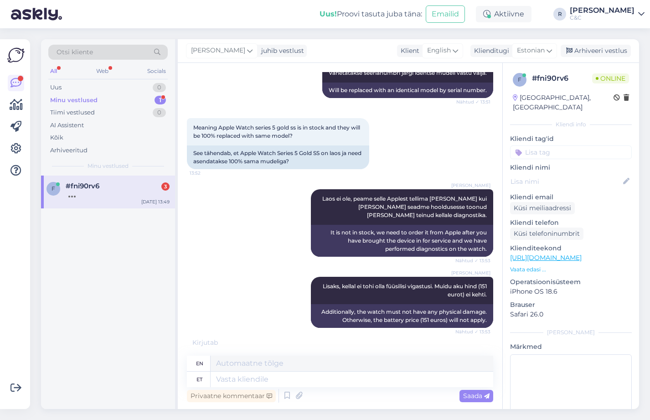
click at [284, 177] on div "Meaning Apple Watch series 5 gold ss is in stock and they will be 100% replaced…" at bounding box center [340, 143] width 306 height 71
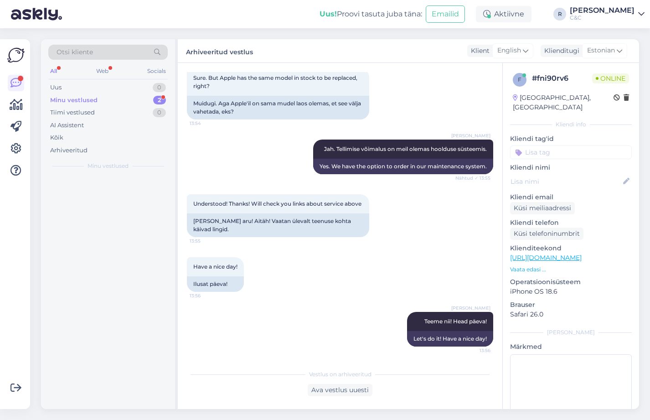
scroll to position [1145, 0]
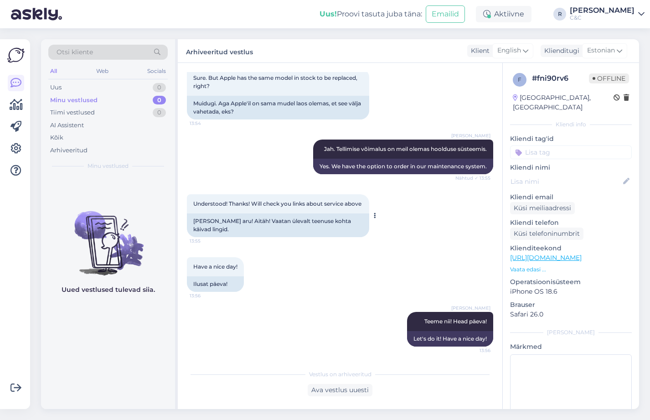
click at [256, 213] on div "Understood! Thanks! Will check you links about service above 13:55" at bounding box center [278, 203] width 182 height 19
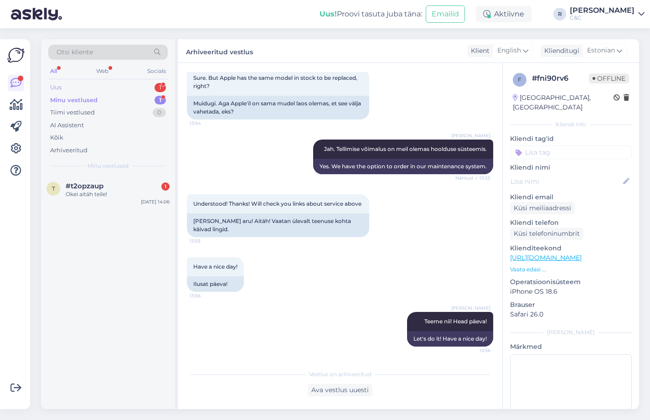
click at [146, 88] on div "Uus 1" at bounding box center [107, 87] width 119 height 13
click at [137, 182] on span "[EMAIL_ADDRESS][DOMAIN_NAME]" at bounding box center [113, 186] width 95 height 8
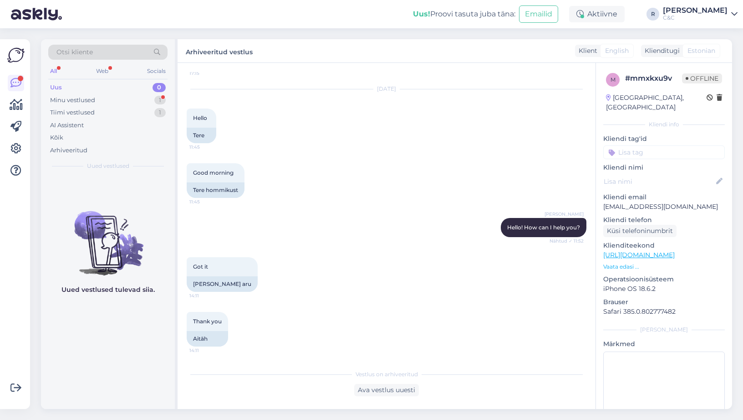
scroll to position [1905, 0]
click at [153, 99] on div "Minu vestlused 1" at bounding box center [107, 100] width 119 height 13
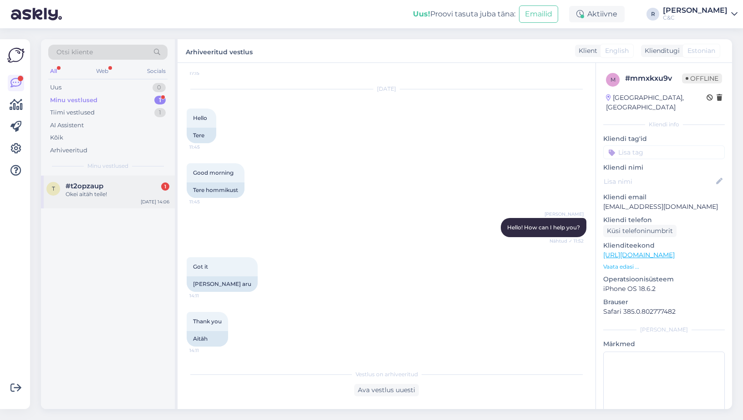
click at [131, 188] on div "#t2opzaup 1" at bounding box center [118, 186] width 104 height 8
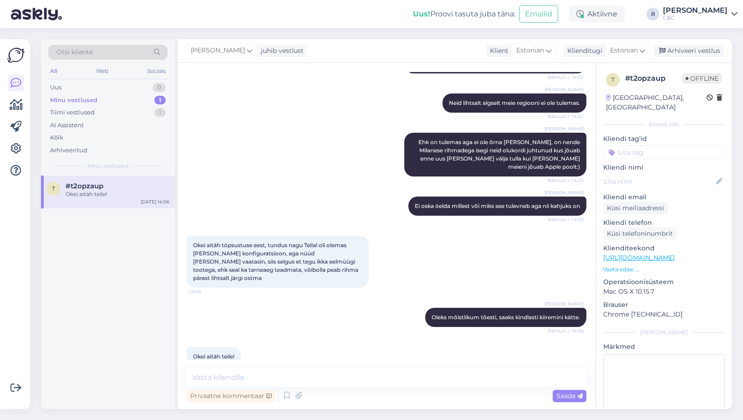
click at [477, 225] on div "Okei aitäh töpsustuse eest, tundus nagu Telial oli olemas [PERSON_NAME] konfigu…" at bounding box center [387, 261] width 400 height 72
click at [145, 98] on div "Minu vestlused 1" at bounding box center [107, 100] width 119 height 13
click at [122, 200] on div "t #t2opzaup Okei aitäh teile! [DATE] 14:06" at bounding box center [108, 191] width 134 height 33
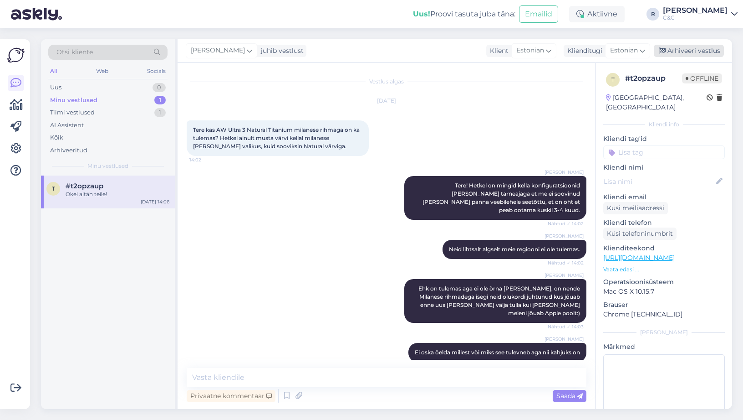
click at [648, 47] on div "Arhiveeri vestlus" at bounding box center [689, 51] width 70 height 12
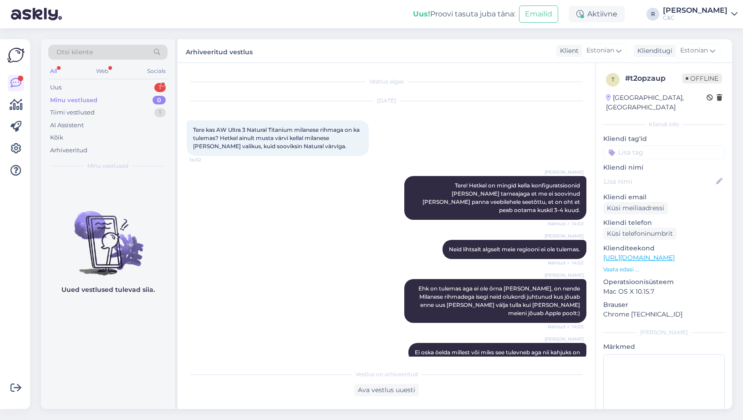
click at [478, 146] on div "[DATE] Tere kas AW Ultra 3 Natural Titanium milanese rihmaga on ka tulemas? Het…" at bounding box center [387, 128] width 400 height 75
click at [151, 86] on div "Uus 1" at bounding box center [107, 87] width 119 height 13
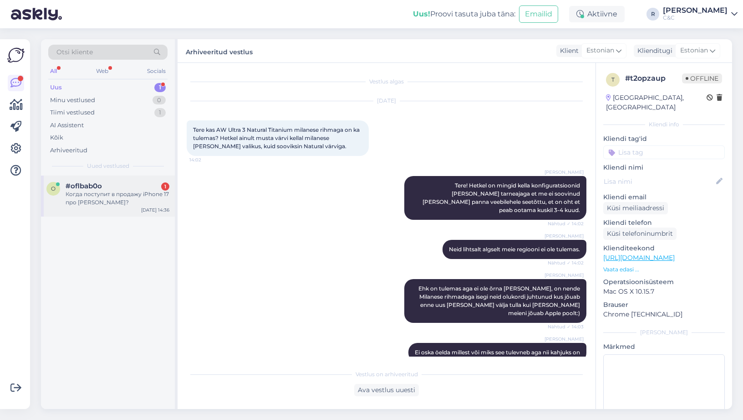
click at [139, 183] on div "#oflbab0o 1" at bounding box center [118, 186] width 104 height 8
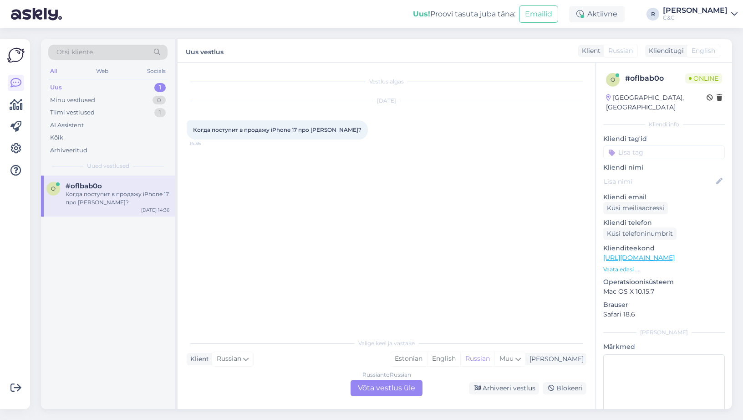
click at [404, 386] on div "Russian to Russian Võta vestlus üle" at bounding box center [387, 387] width 72 height 16
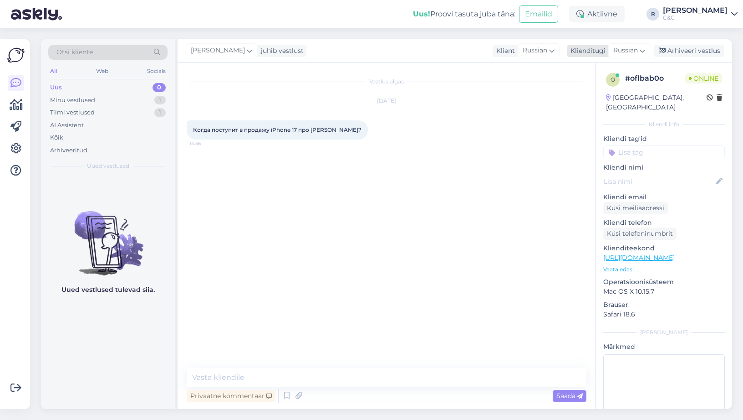
click at [633, 49] on span "Russian" at bounding box center [626, 51] width 25 height 10
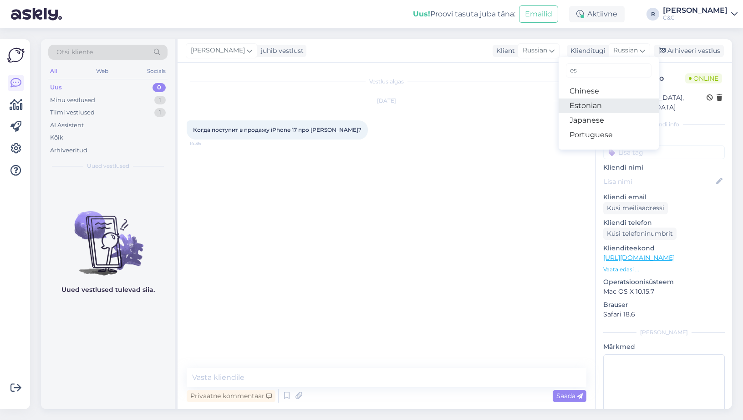
click at [598, 103] on link "Estonian" at bounding box center [609, 105] width 100 height 15
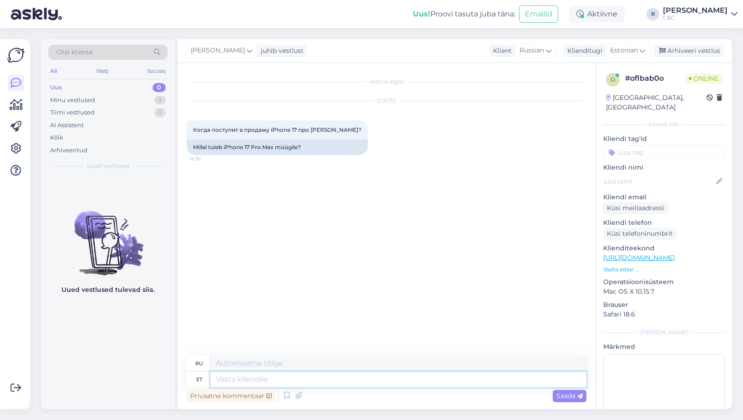
click at [306, 384] on textarea at bounding box center [398, 378] width 376 height 15
click at [281, 395] on icon at bounding box center [286, 396] width 11 height 14
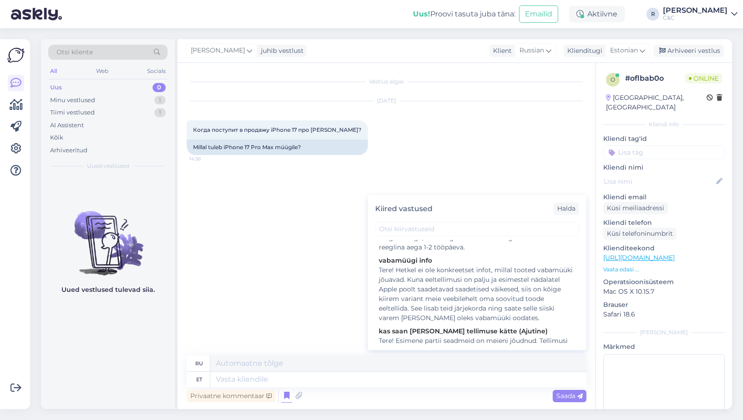
scroll to position [122, 0]
click at [441, 288] on div "Tere! Hetkel ei ole konkreetset infot, millal tooted vabamüüki jõuavad. Kuna ee…" at bounding box center [477, 289] width 197 height 57
type textarea "Здравствуйте! В настоящее время нет точной информации о том, когда продукты пос…"
type textarea "Tere! Hetkel ei ole konkreetset infot, millal tooted vabamüüki jõuavad. Kuna ee…"
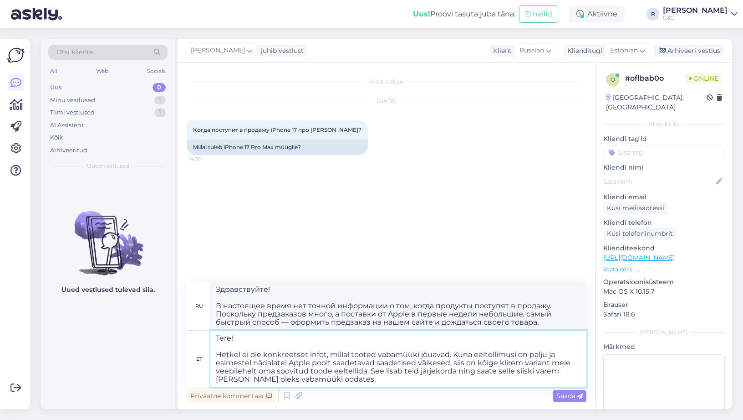
click at [349, 367] on textarea "Tere! Hetkel ei ole konkreetset infot, millal tooted vabamüüki jõuavad. Kuna ee…" at bounding box center [398, 358] width 376 height 56
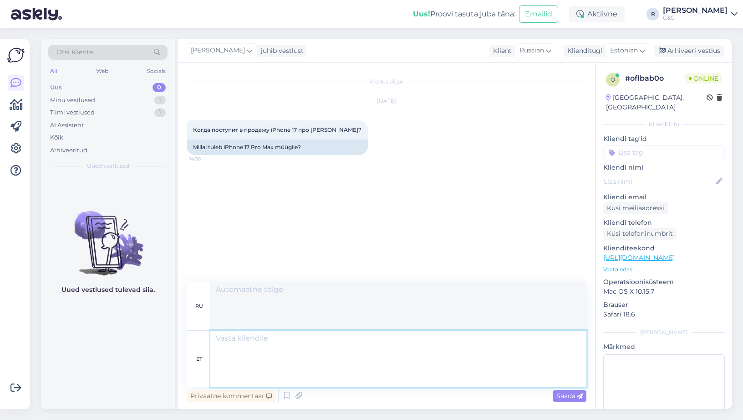
scroll to position [0, 0]
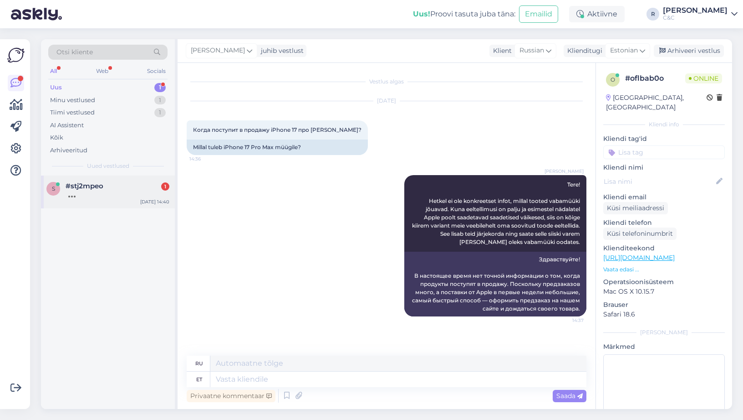
click at [143, 188] on div "#stj2mpeo 1" at bounding box center [118, 186] width 104 height 8
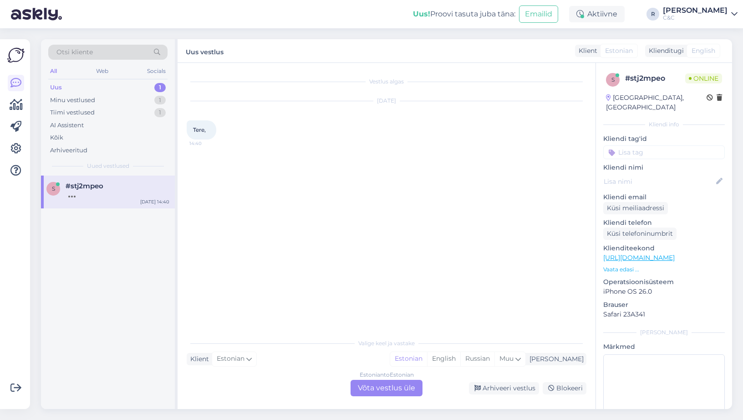
click at [404, 390] on div "Estonian to Estonian Võta vestlus üle" at bounding box center [387, 387] width 72 height 16
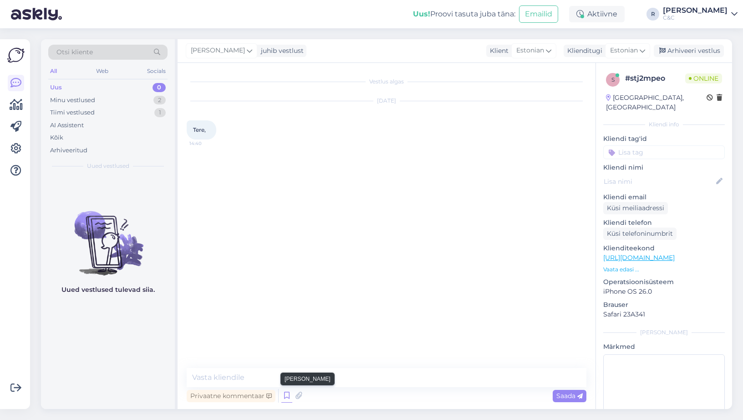
click at [287, 394] on icon at bounding box center [286, 396] width 11 height 14
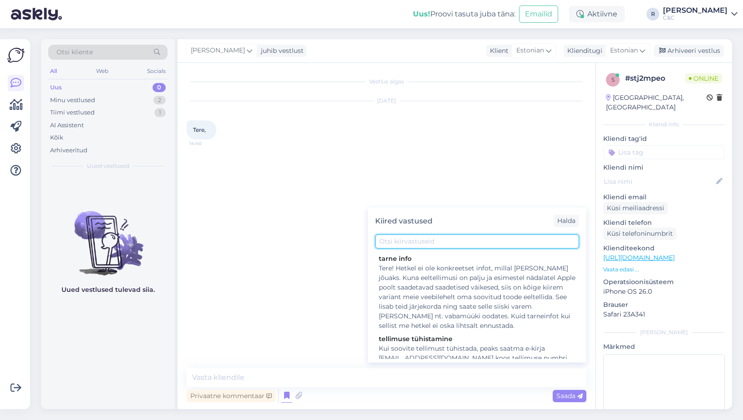
click at [425, 241] on input "text" at bounding box center [477, 241] width 204 height 14
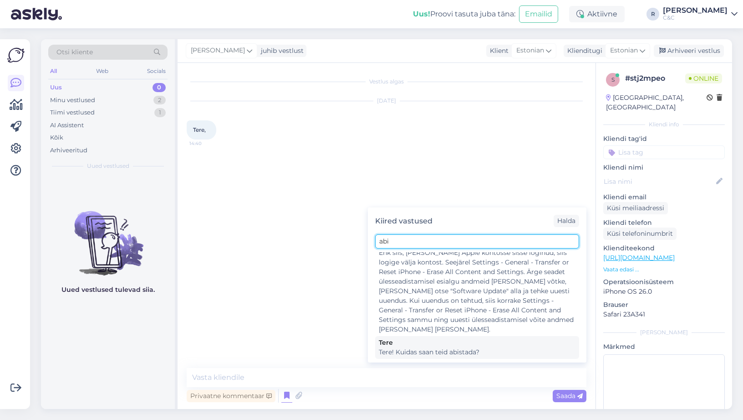
scroll to position [153, 0]
type input "abi"
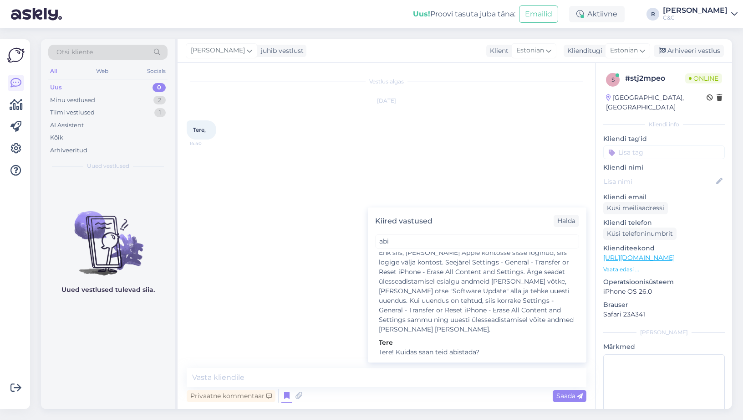
click at [425, 345] on div "Tere" at bounding box center [477, 343] width 197 height 10
type textarea "Tere! Kuidas saan teid abistada?"
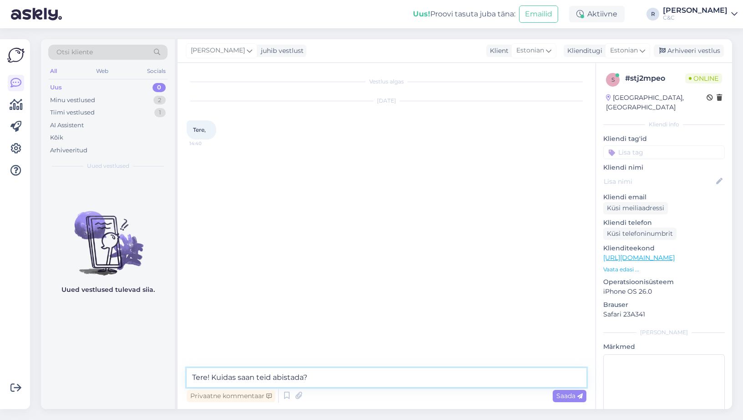
click at [348, 379] on textarea "Tere! Kuidas saan teid abistada?" at bounding box center [387, 377] width 400 height 19
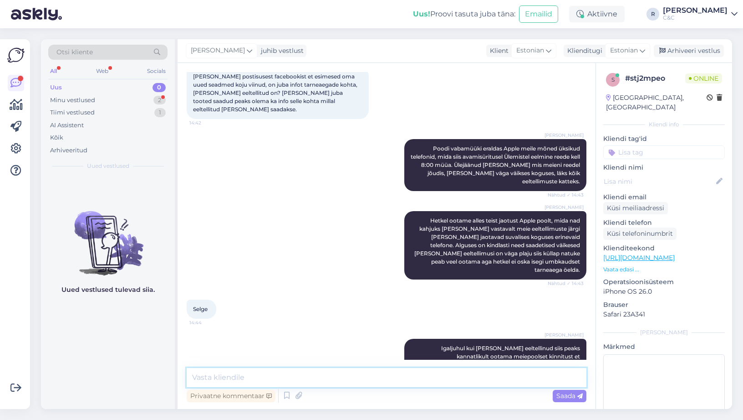
scroll to position [187, 0]
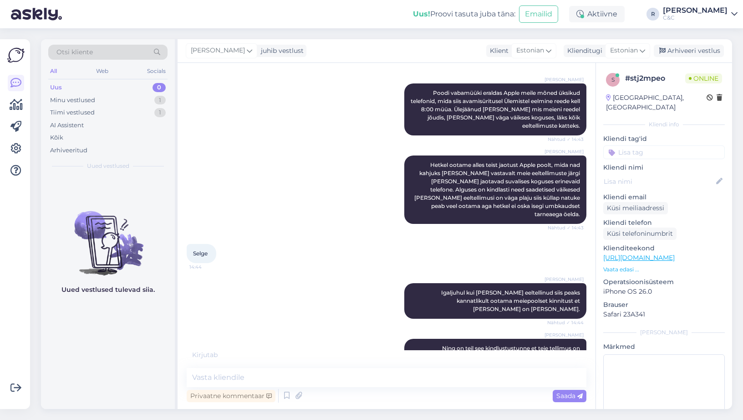
click at [438, 135] on div "[PERSON_NAME] vabamüüki eraldas Apple meile mõned üksikud telefonid, mida siis …" at bounding box center [387, 109] width 400 height 72
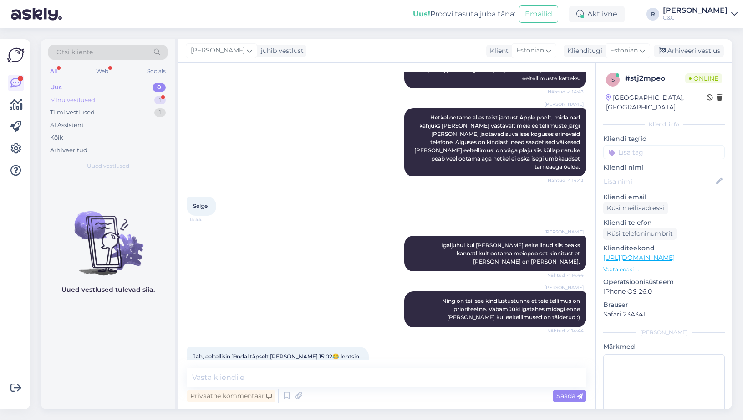
click at [137, 105] on div "Minu vestlused 1" at bounding box center [107, 100] width 119 height 13
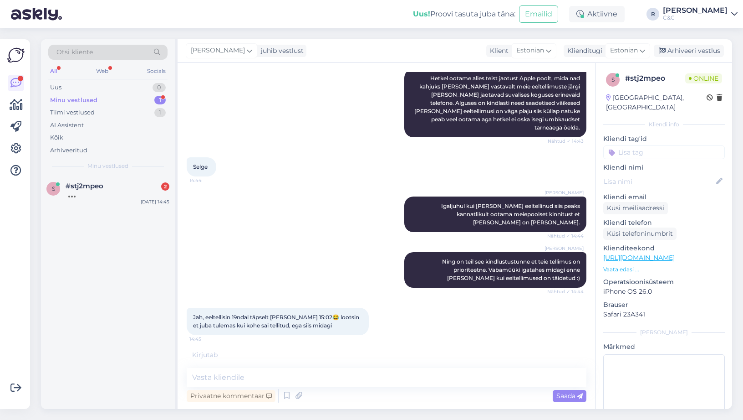
scroll to position [313, 0]
